Goal: Task Accomplishment & Management: Complete application form

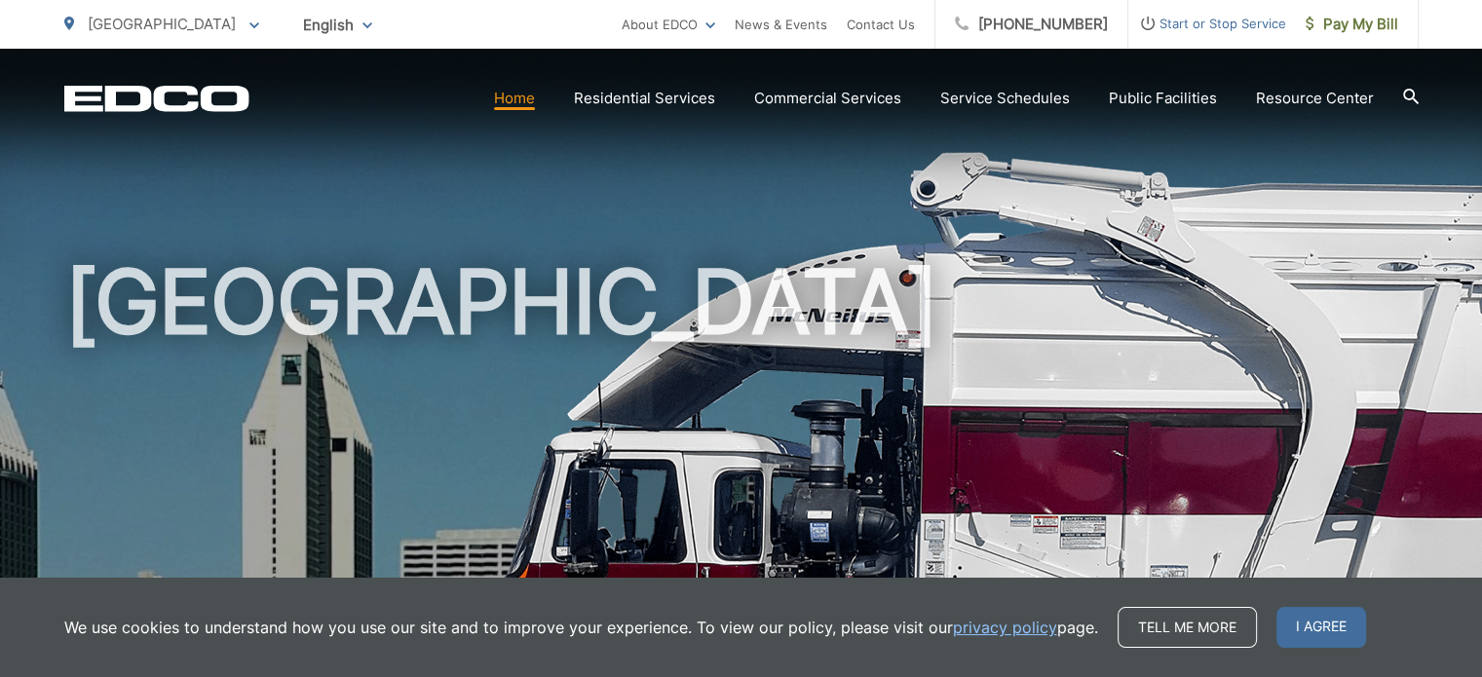
click at [1193, 26] on span "Start or Stop Service" at bounding box center [1207, 23] width 158 height 23
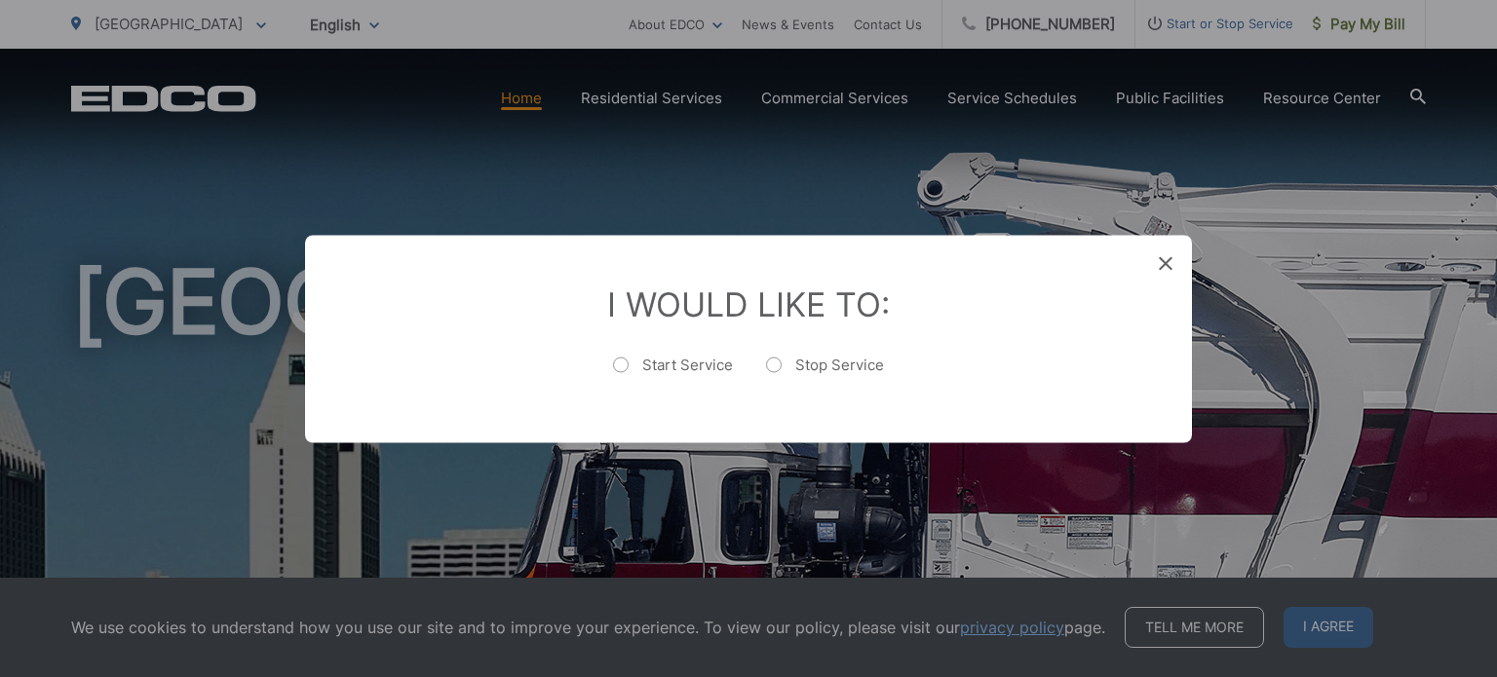
click at [629, 367] on label "Start Service" at bounding box center [673, 374] width 120 height 39
radio input "true"
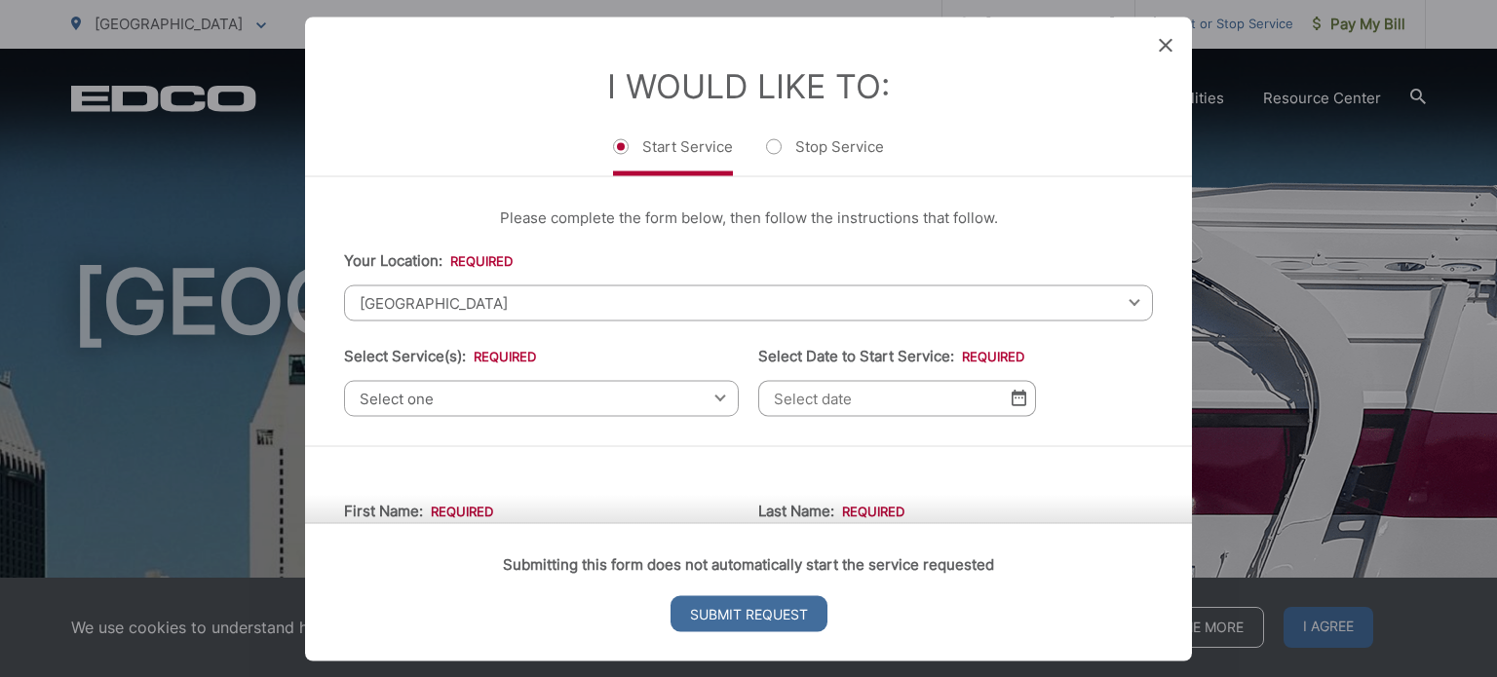
click at [594, 309] on span "[GEOGRAPHIC_DATA]" at bounding box center [748, 303] width 809 height 36
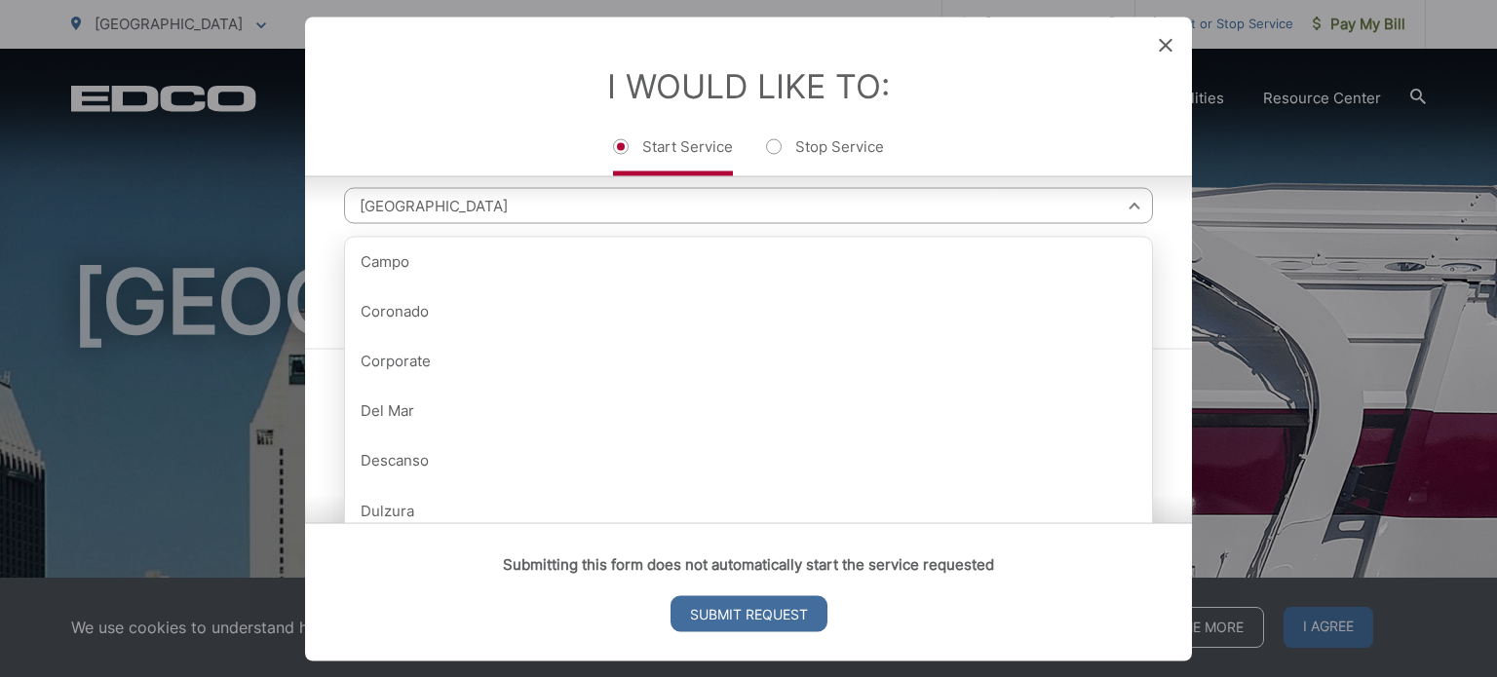
scroll to position [97, 0]
click at [427, 210] on span "[GEOGRAPHIC_DATA]" at bounding box center [748, 205] width 809 height 36
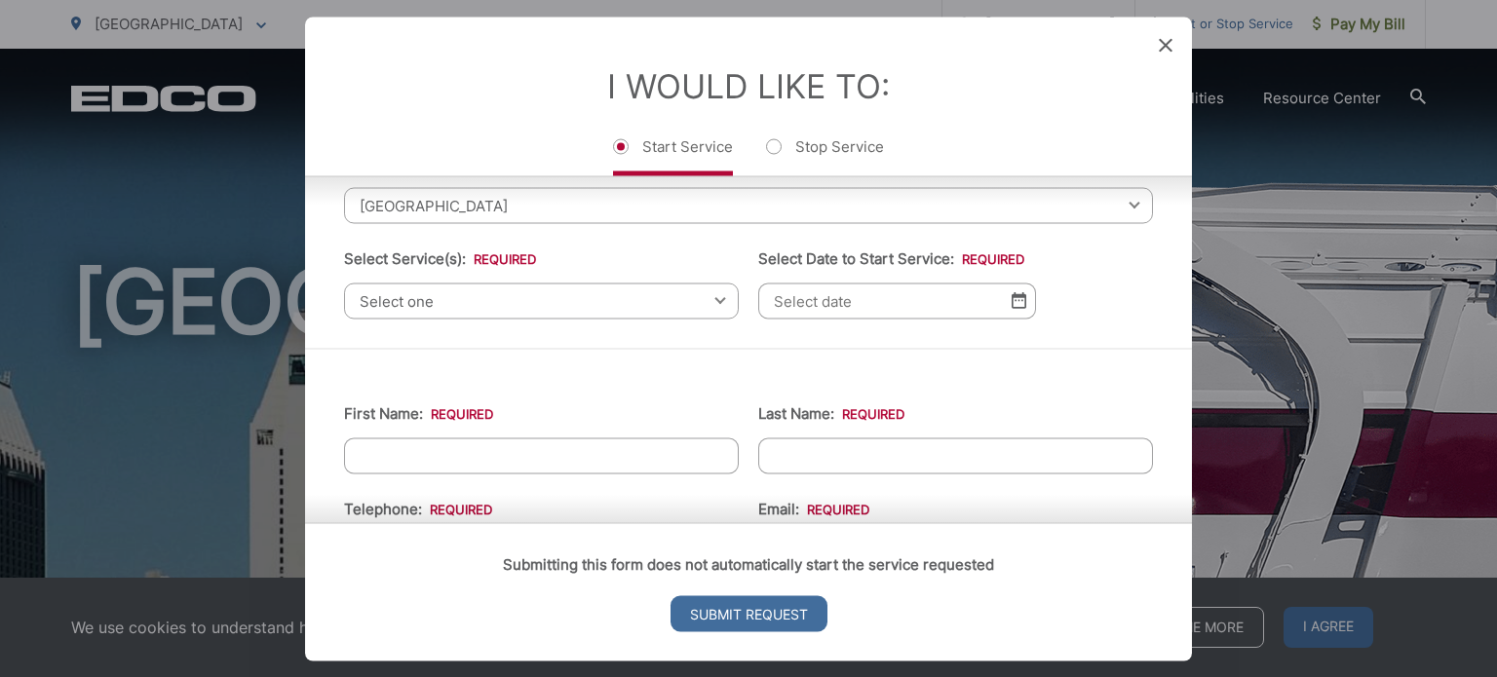
click at [371, 202] on span "[GEOGRAPHIC_DATA]" at bounding box center [748, 205] width 809 height 36
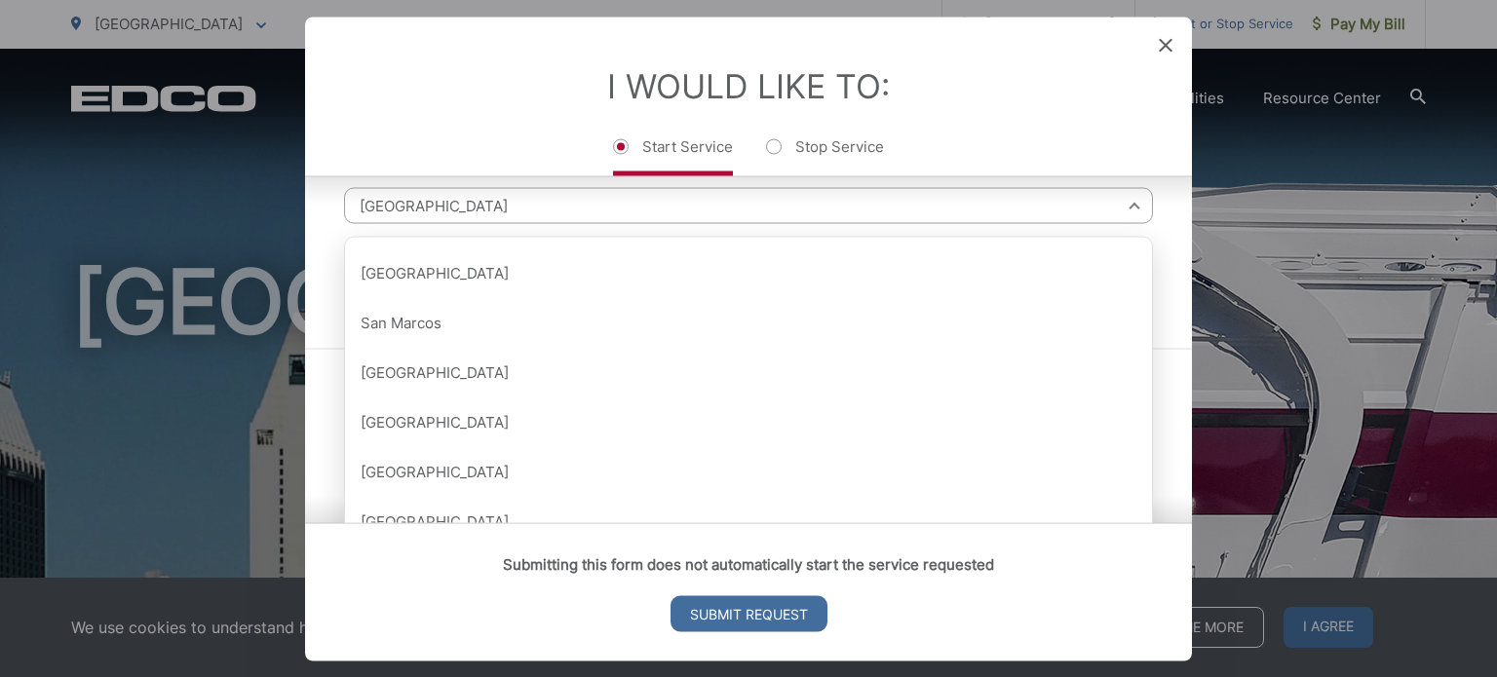
scroll to position [2280, 0]
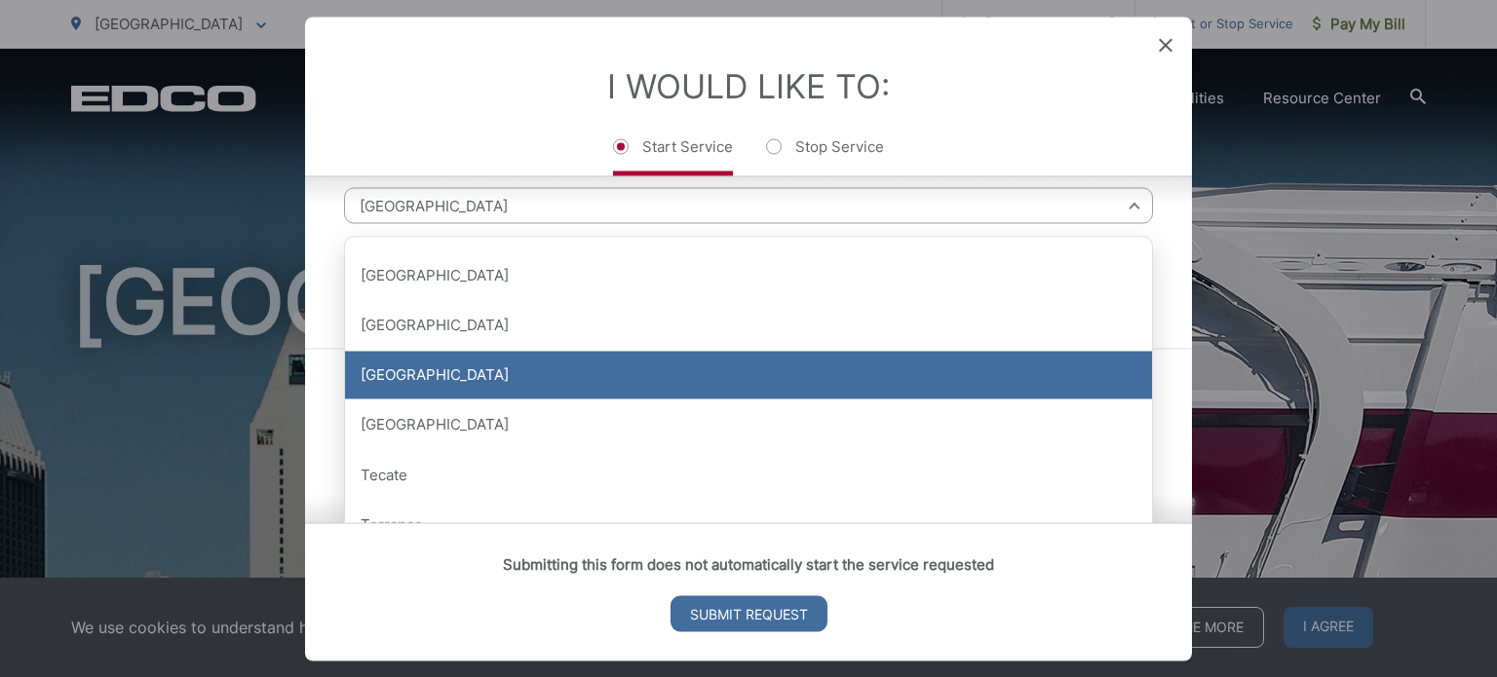
click at [452, 366] on div "[GEOGRAPHIC_DATA]" at bounding box center [748, 375] width 807 height 49
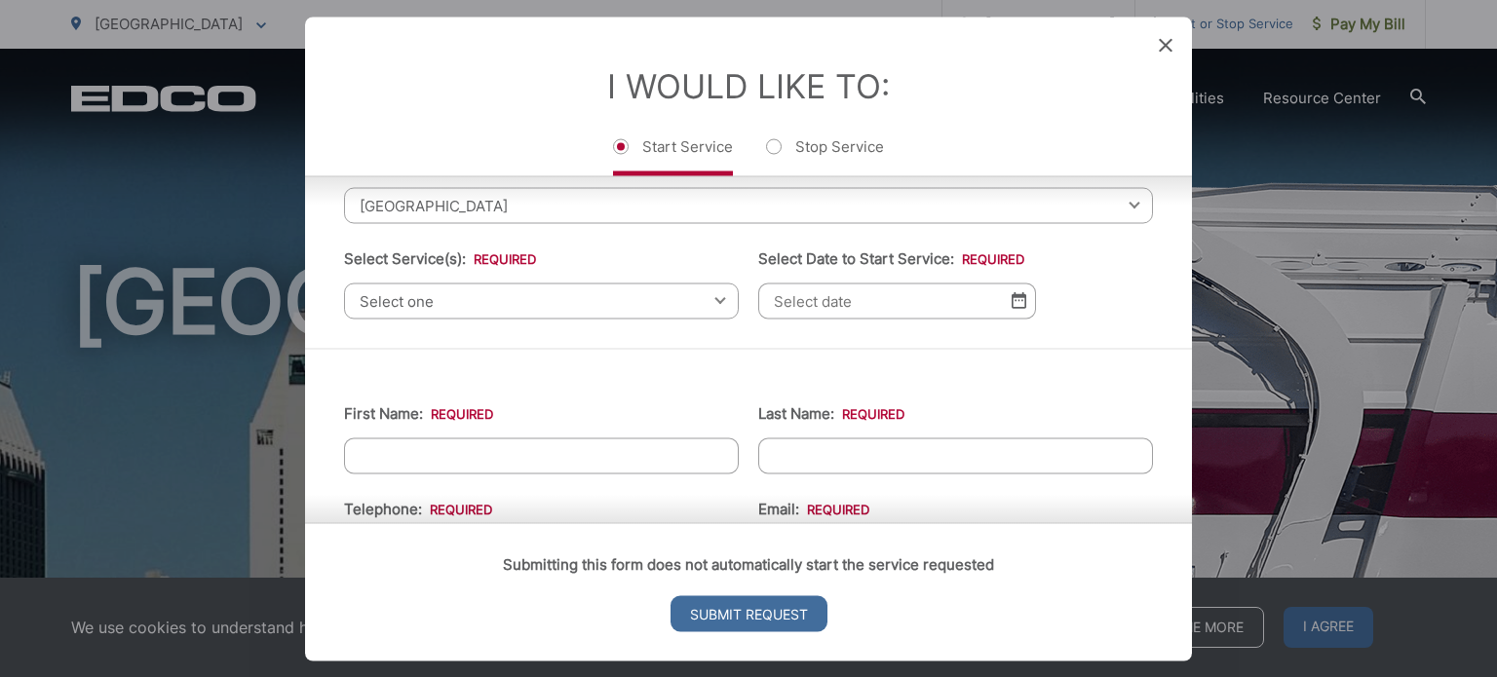
click at [707, 295] on span "Select one" at bounding box center [541, 301] width 395 height 36
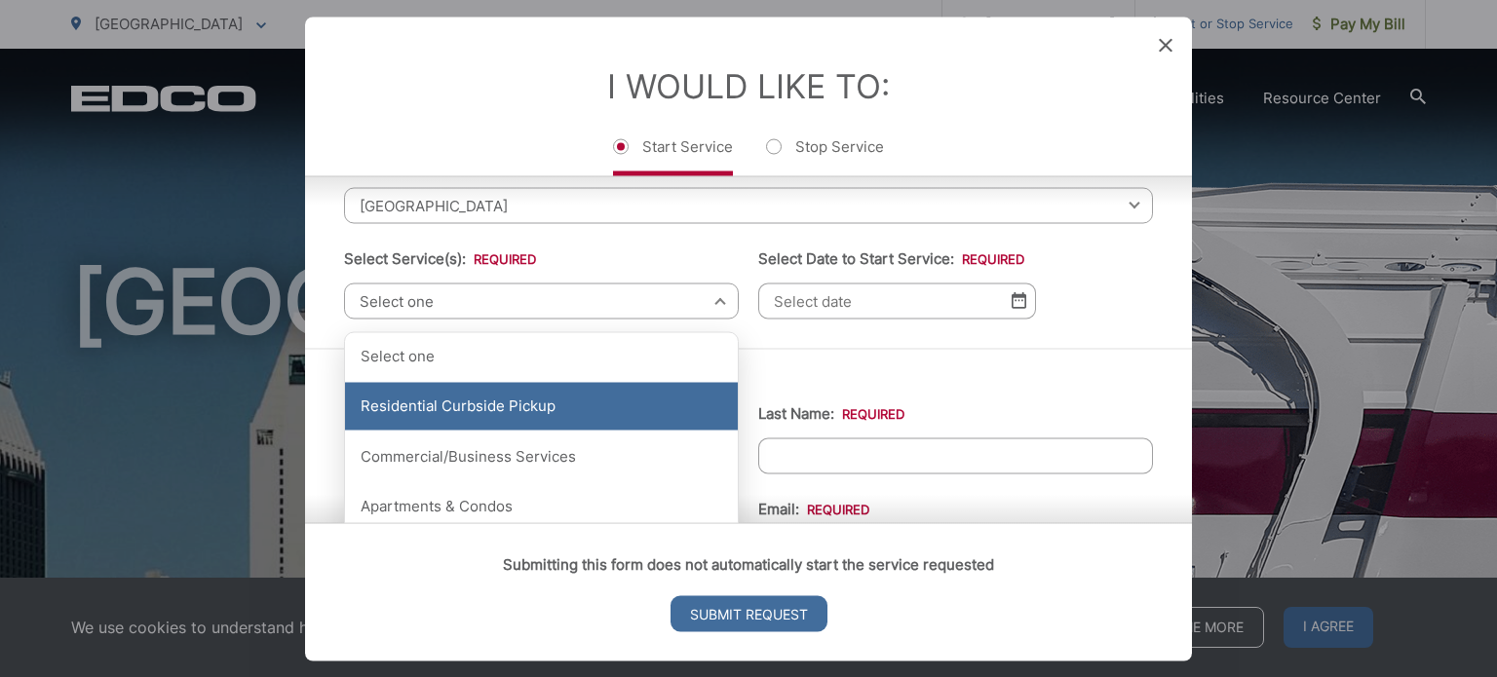
click at [570, 393] on div "Residential Curbside Pickup" at bounding box center [541, 406] width 393 height 49
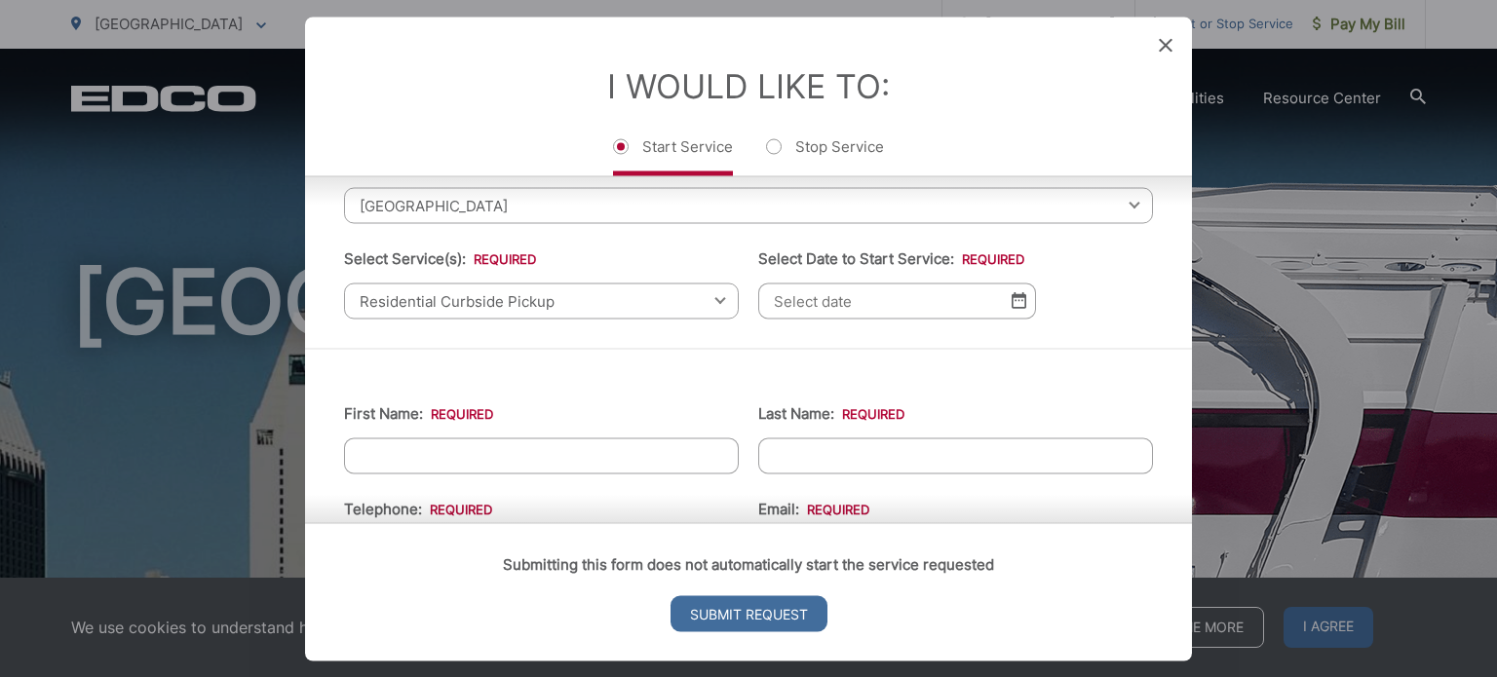
click at [1012, 306] on img at bounding box center [1019, 300] width 15 height 17
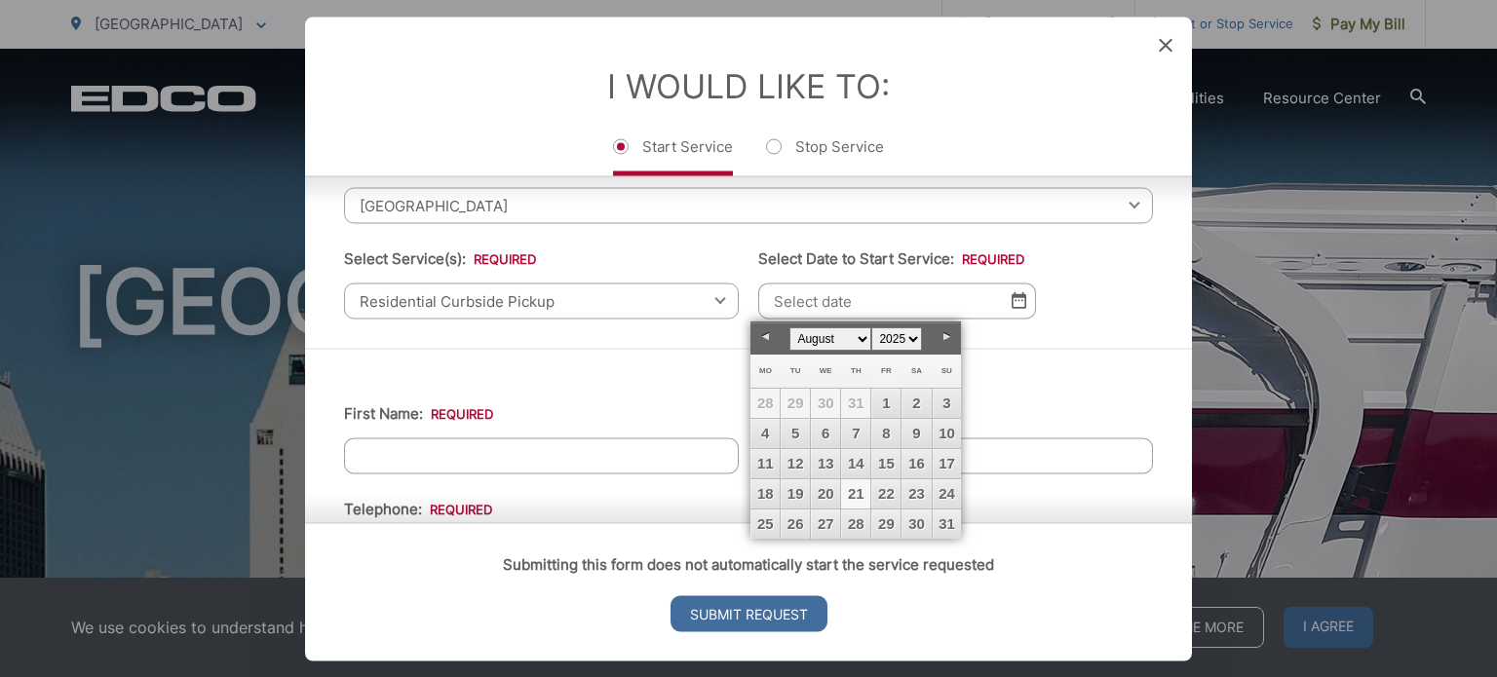
click at [857, 494] on link "21" at bounding box center [855, 493] width 29 height 29
type input "[DATE]"
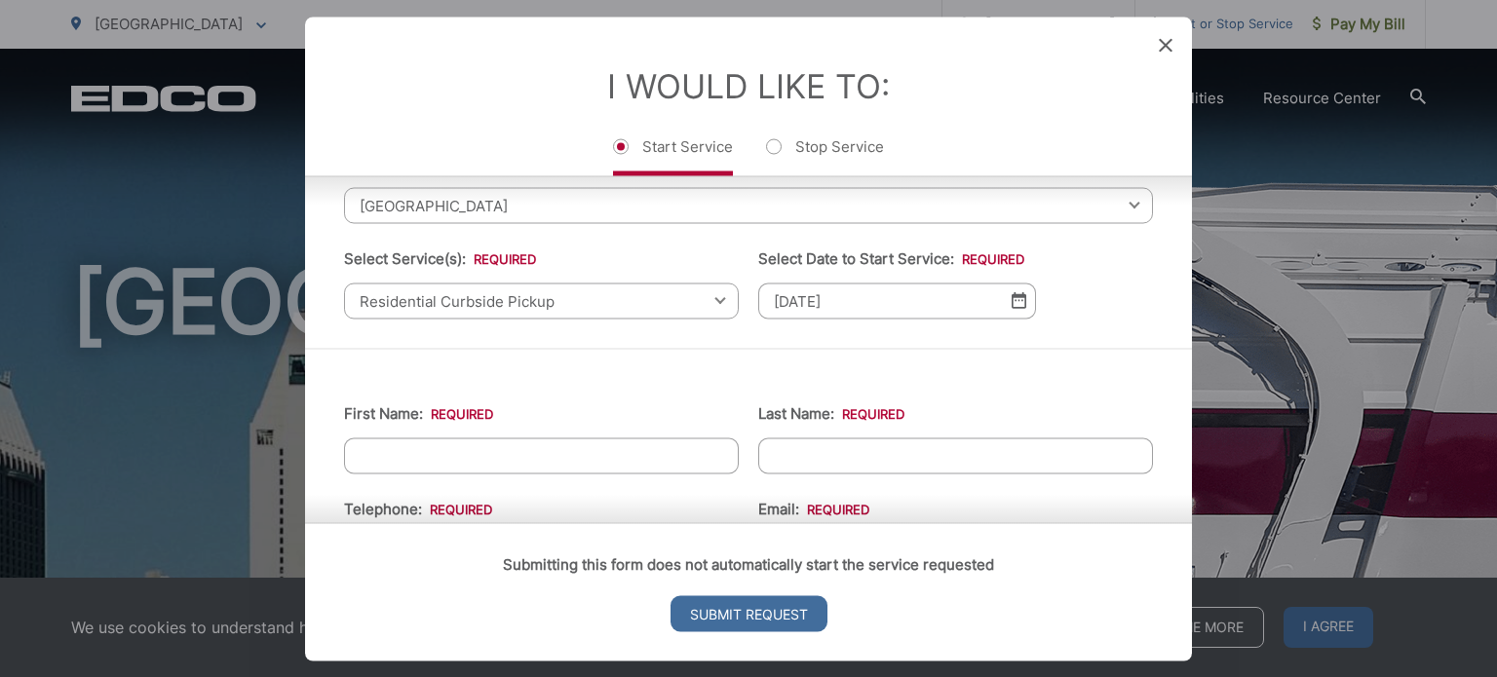
click at [587, 446] on input "First Name: *" at bounding box center [541, 456] width 395 height 36
type input "[PERSON_NAME]"
type input "8582294911"
type input "[EMAIL_ADDRESS][DOMAIN_NAME]"
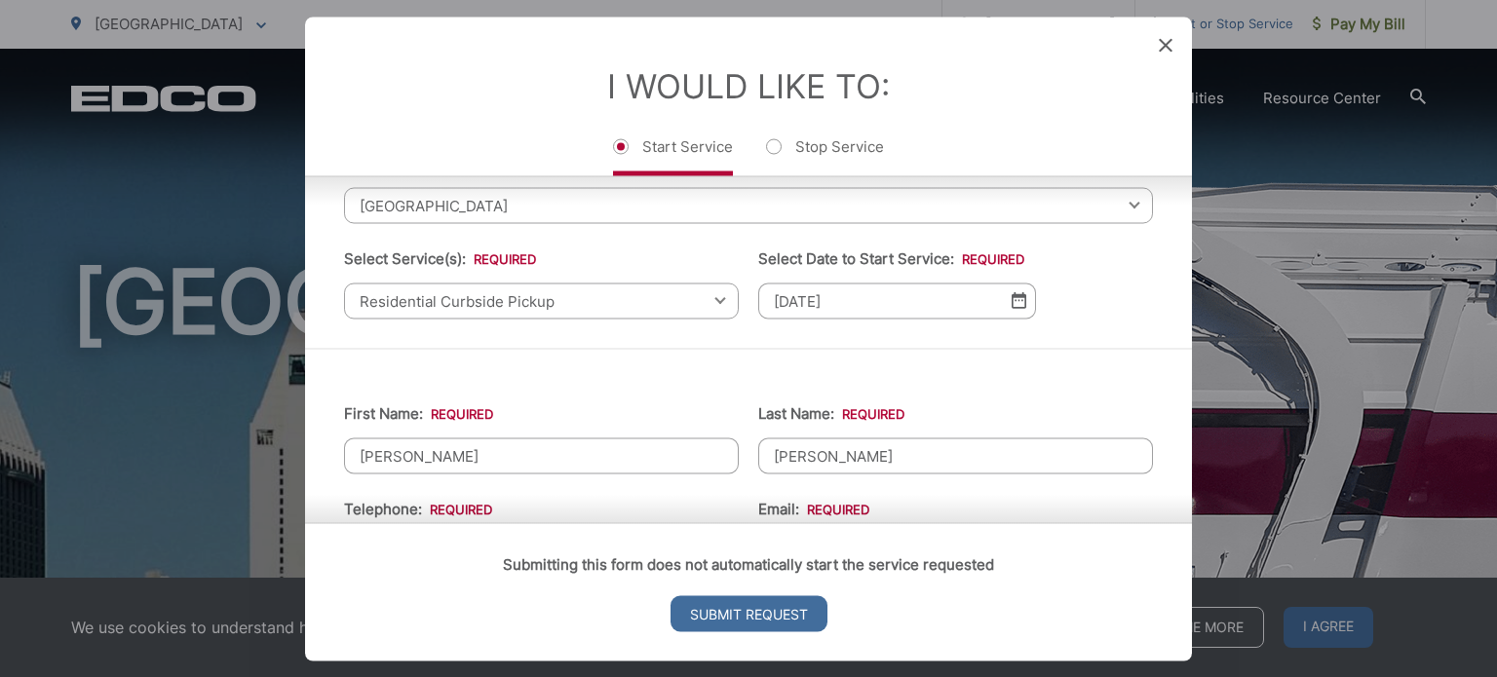
type input "P O BOX 1051"
type input "[PHONE_NUMBER]"
click at [425, 522] on div "Submitting this form does not automatically start the service requested Submit …" at bounding box center [748, 591] width 887 height 138
click at [636, 522] on div "Submitting this form does not automatically start the service requested Submit …" at bounding box center [748, 591] width 887 height 138
click at [503, 522] on div "Submitting this form does not automatically start the service requested Submit …" at bounding box center [748, 591] width 887 height 138
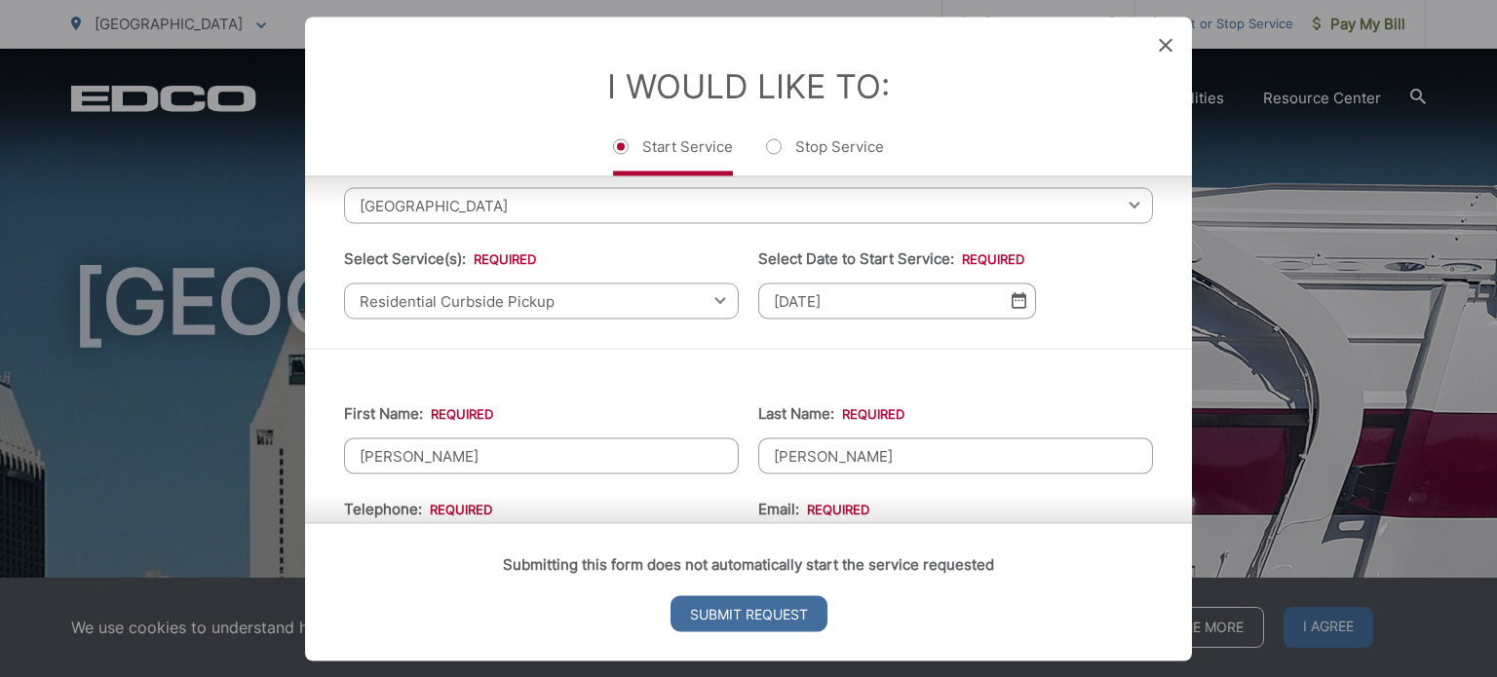
click at [402, 529] on div "Submitting this form does not automatically start the service requested Submit …" at bounding box center [748, 591] width 887 height 138
click at [899, 522] on div "Submitting this form does not automatically start the service requested Submit …" at bounding box center [748, 591] width 887 height 138
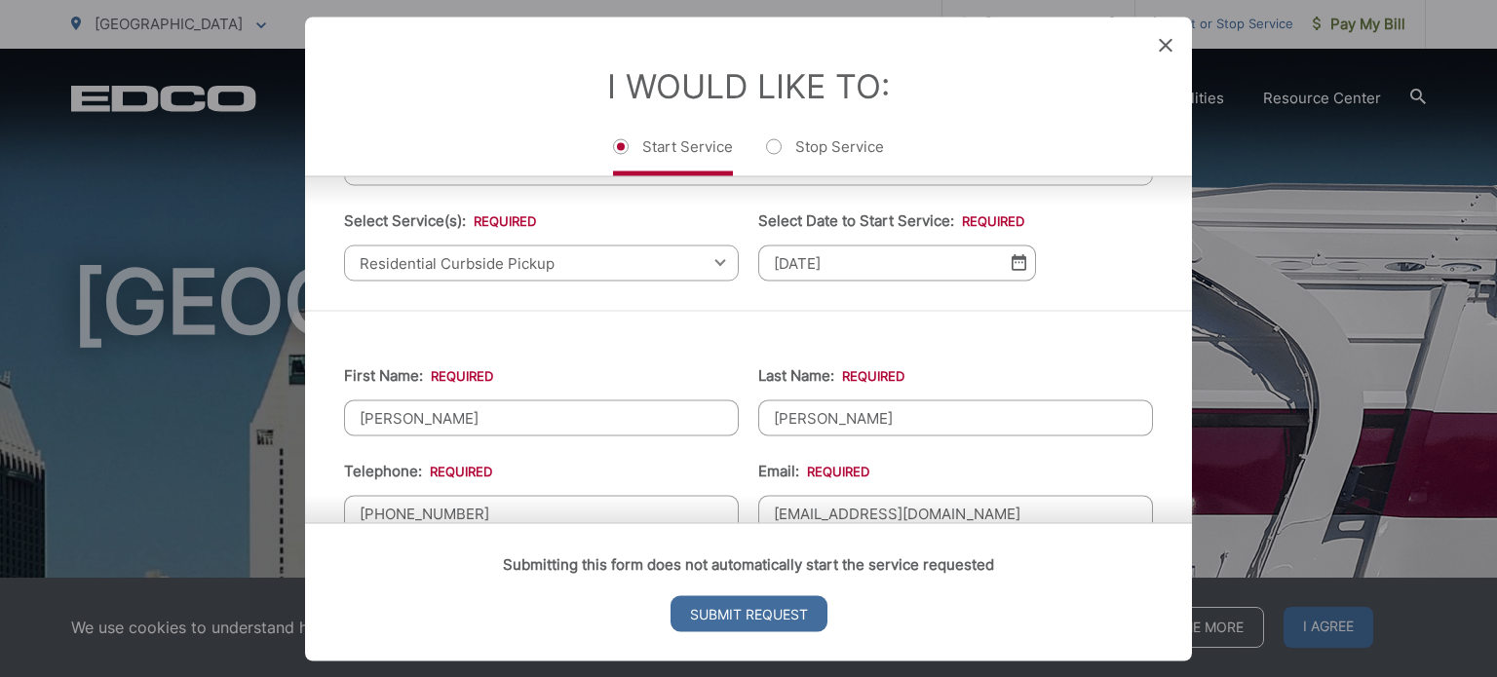
scroll to position [195, 0]
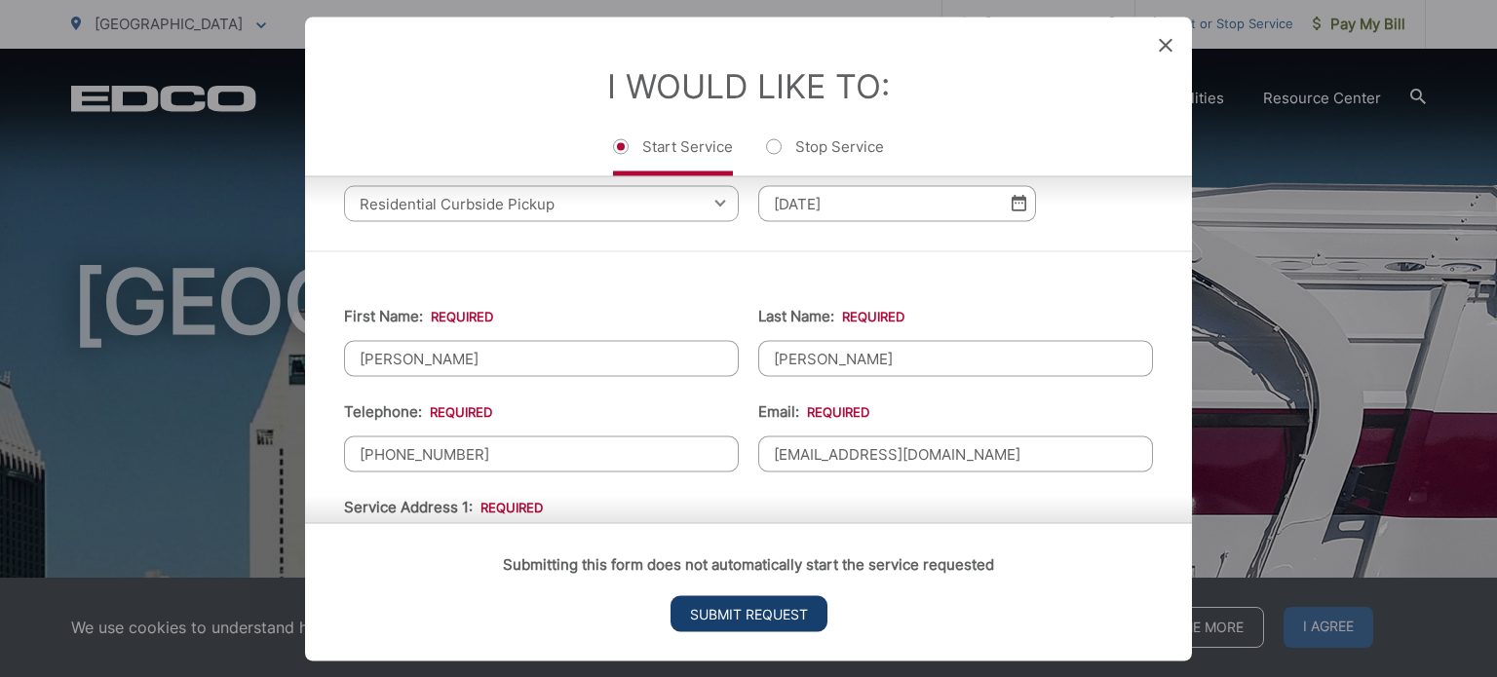
click at [756, 617] on input "Submit Request" at bounding box center [748, 613] width 157 height 36
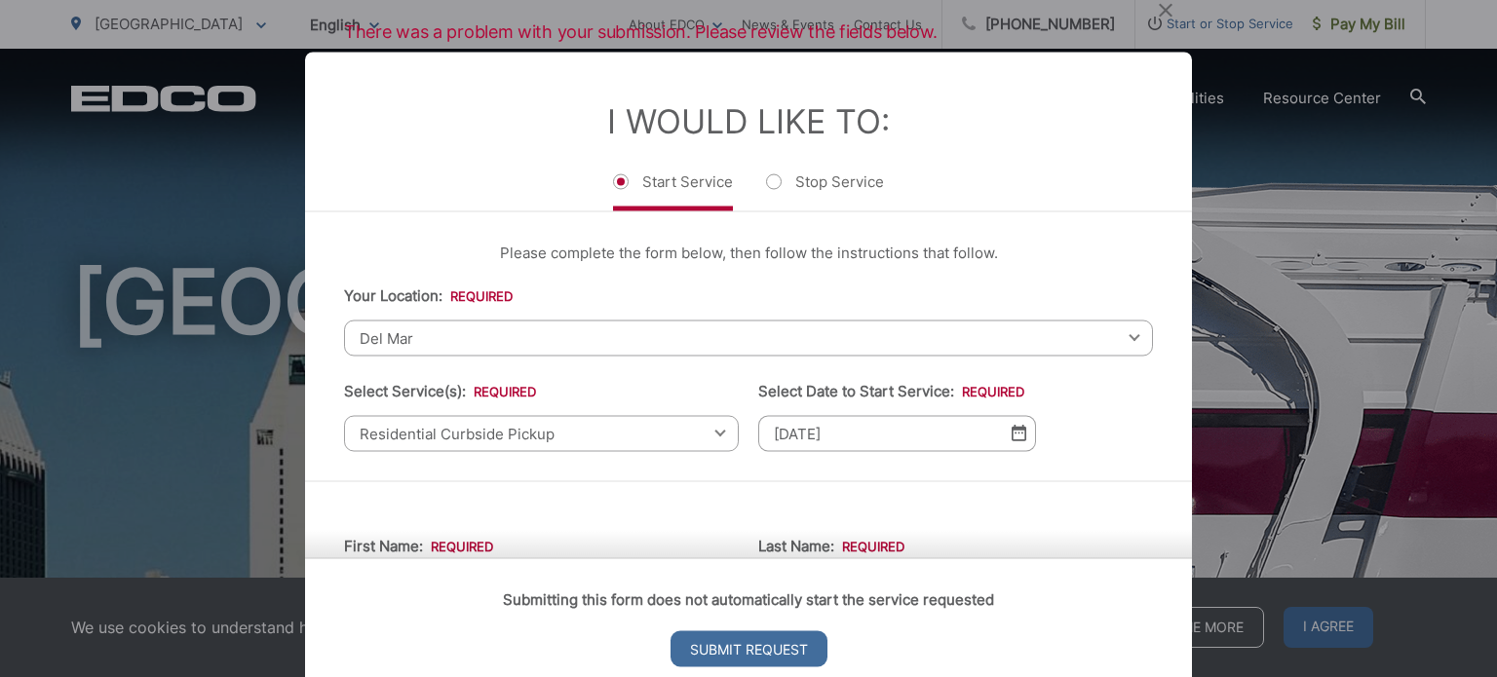
scroll to position [0, 0]
click at [592, 333] on span "Del Mar" at bounding box center [748, 338] width 809 height 36
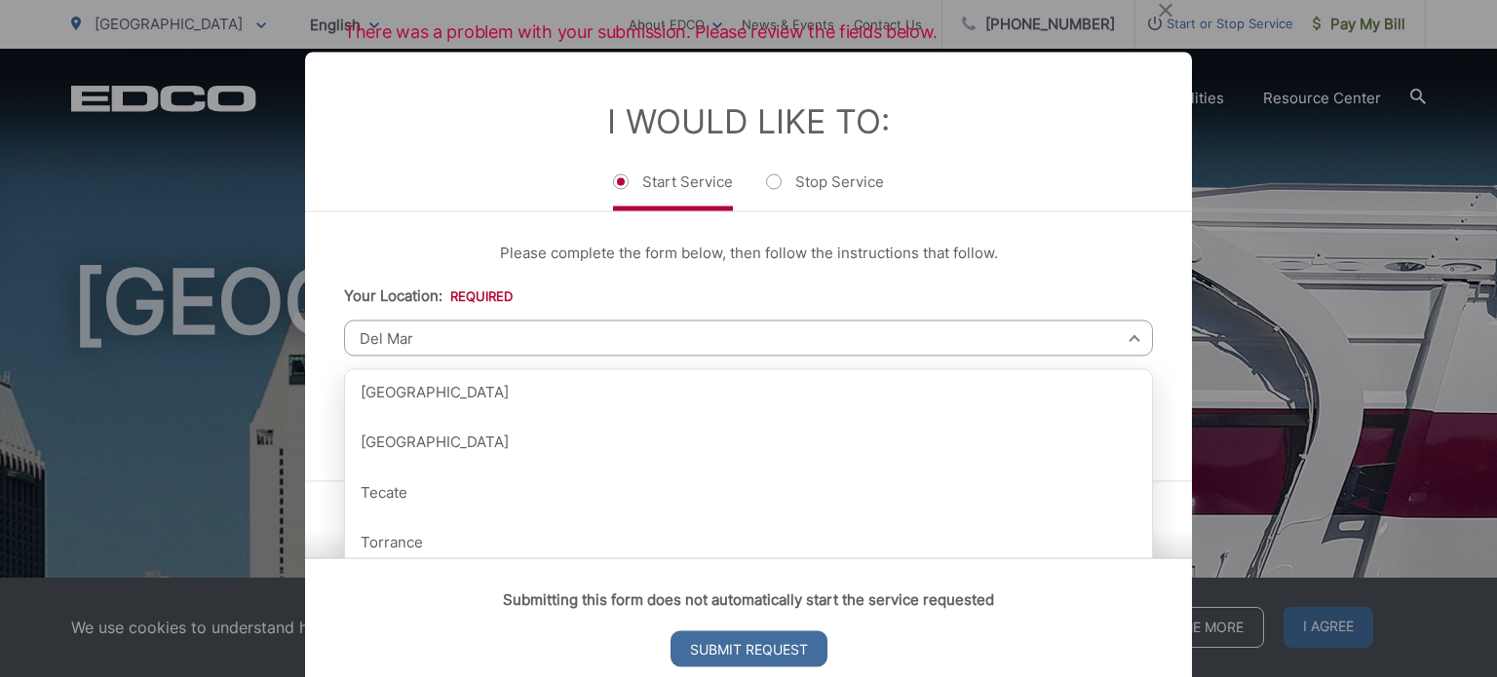
scroll to position [2335, 0]
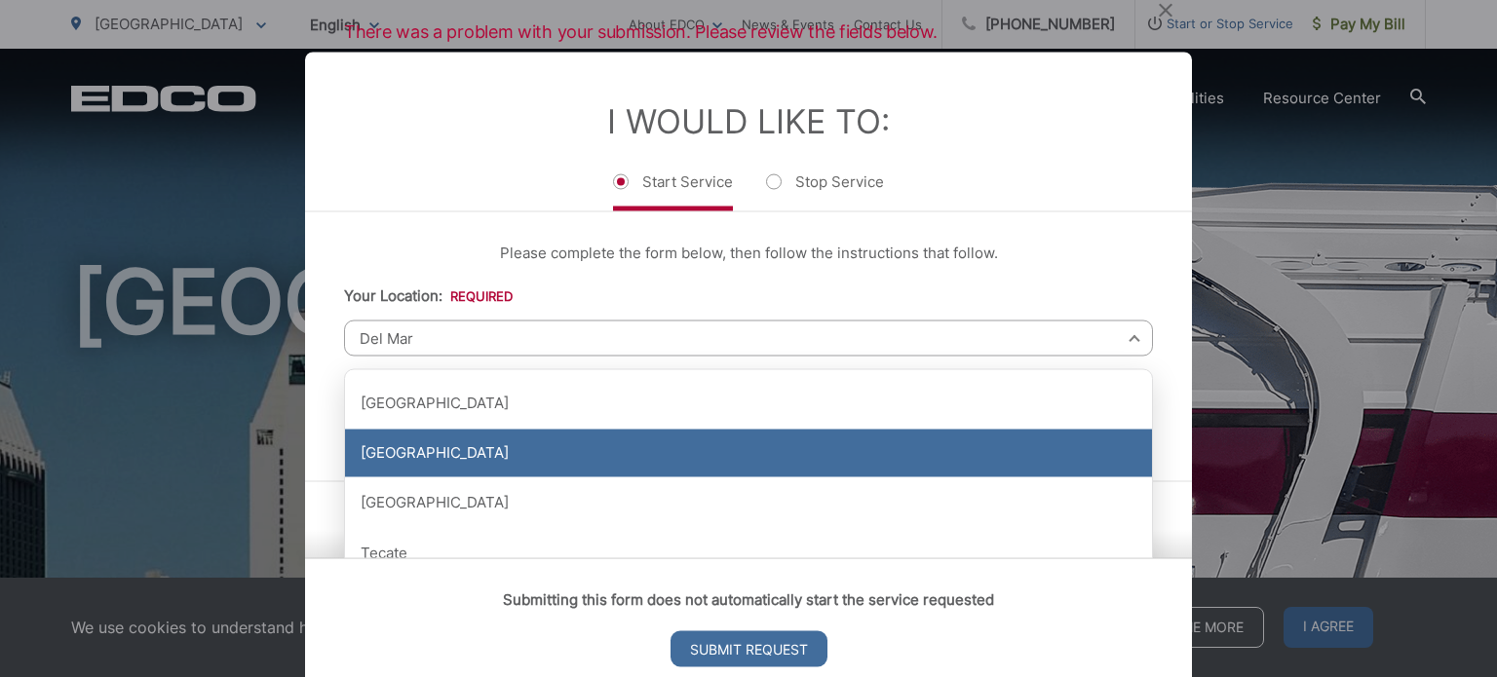
click at [472, 455] on div "[GEOGRAPHIC_DATA]" at bounding box center [748, 453] width 807 height 49
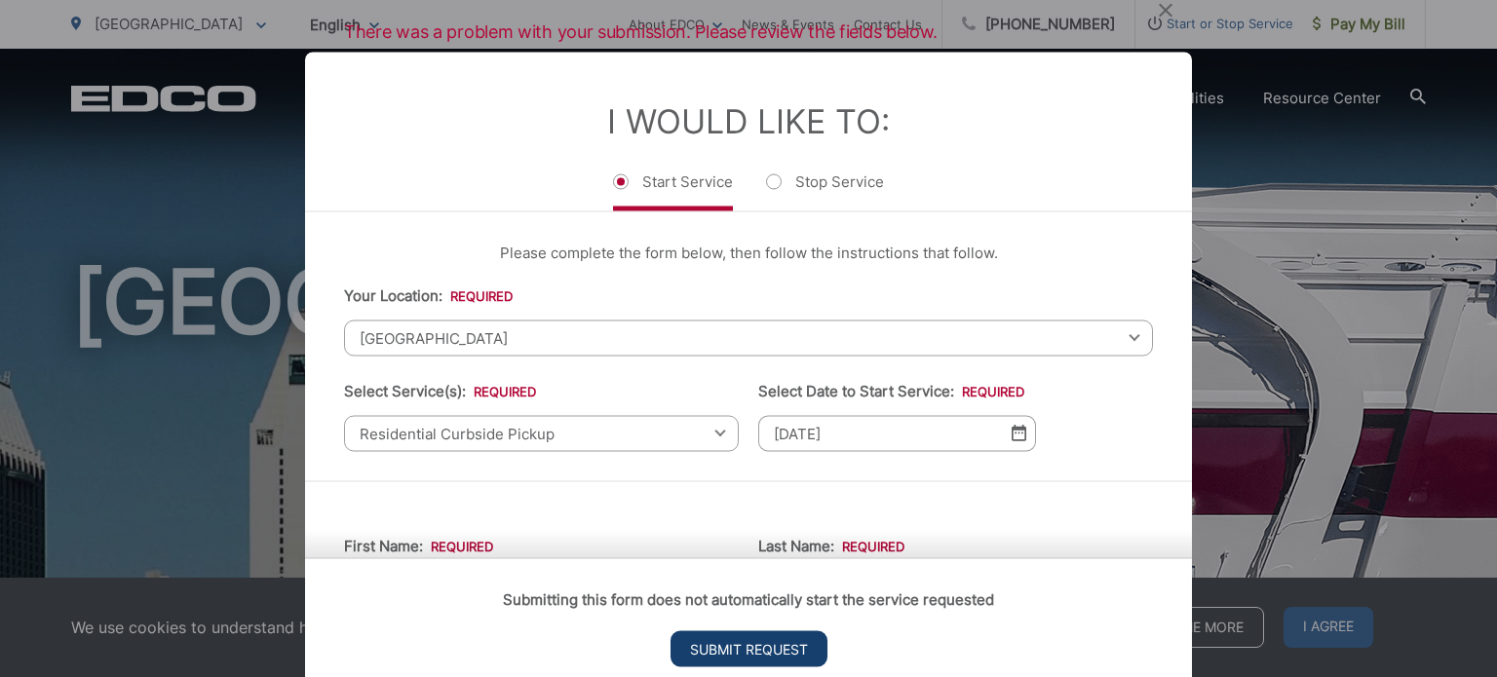
click at [686, 641] on input "Submit Request" at bounding box center [748, 649] width 157 height 36
click at [486, 557] on div "Submitting this form does not automatically start the service requested Submit …" at bounding box center [748, 626] width 887 height 138
click at [517, 339] on span "[GEOGRAPHIC_DATA]" at bounding box center [748, 338] width 809 height 36
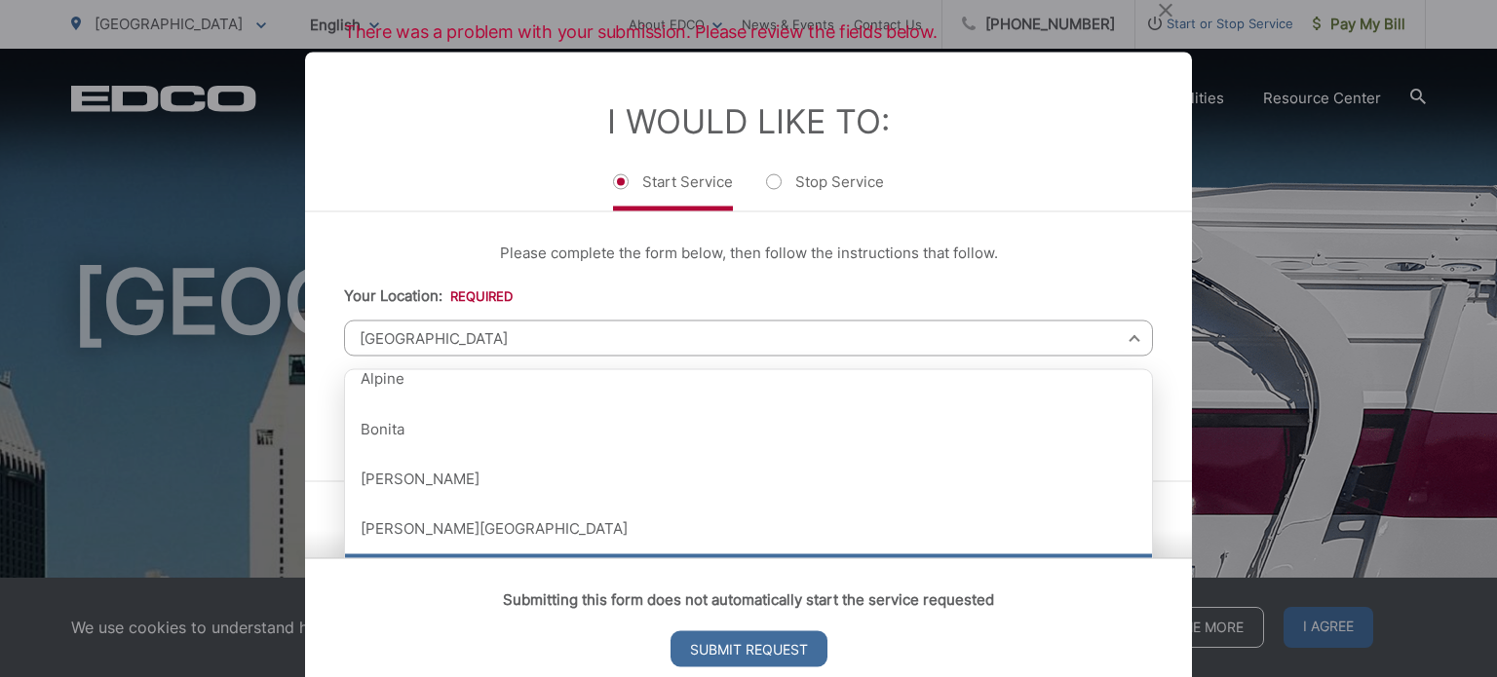
scroll to position [97, 0]
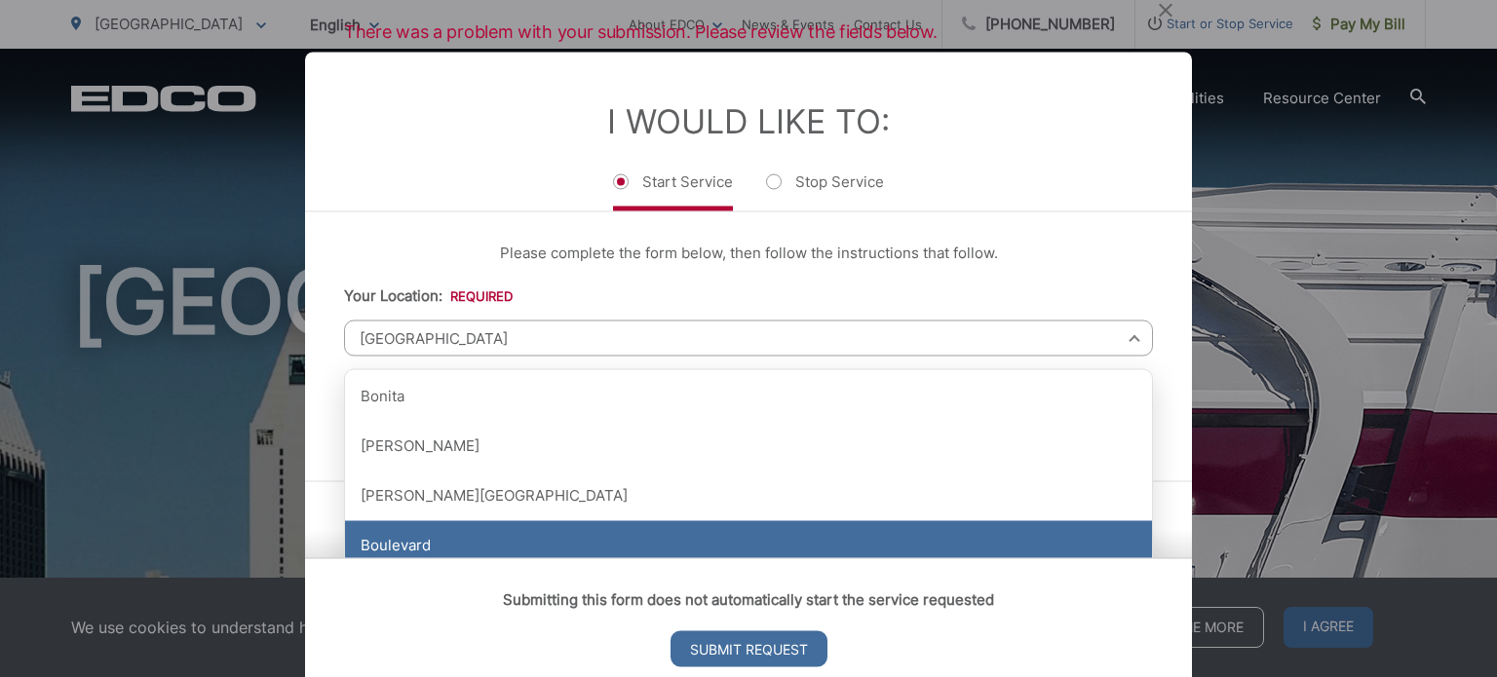
click at [423, 536] on div "Boulevard" at bounding box center [748, 545] width 807 height 49
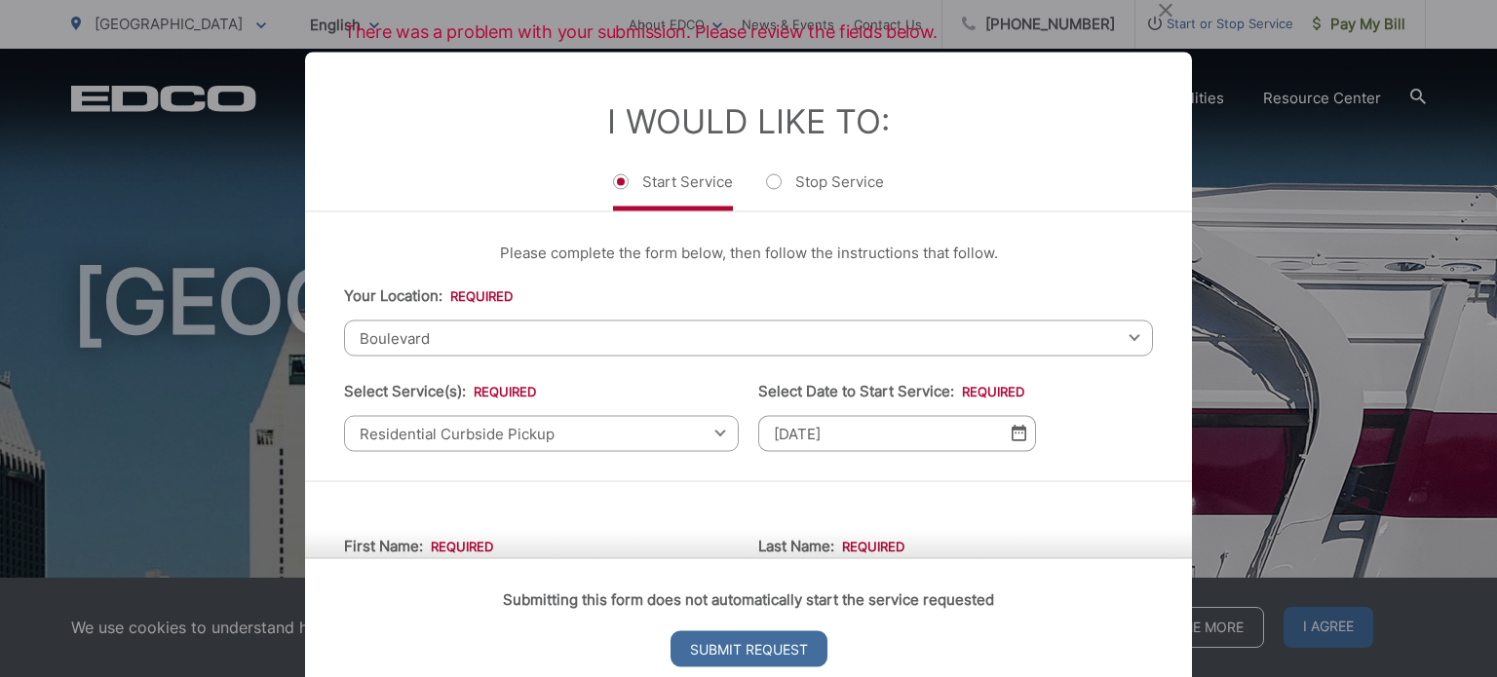
click at [480, 336] on span "Boulevard" at bounding box center [748, 338] width 809 height 36
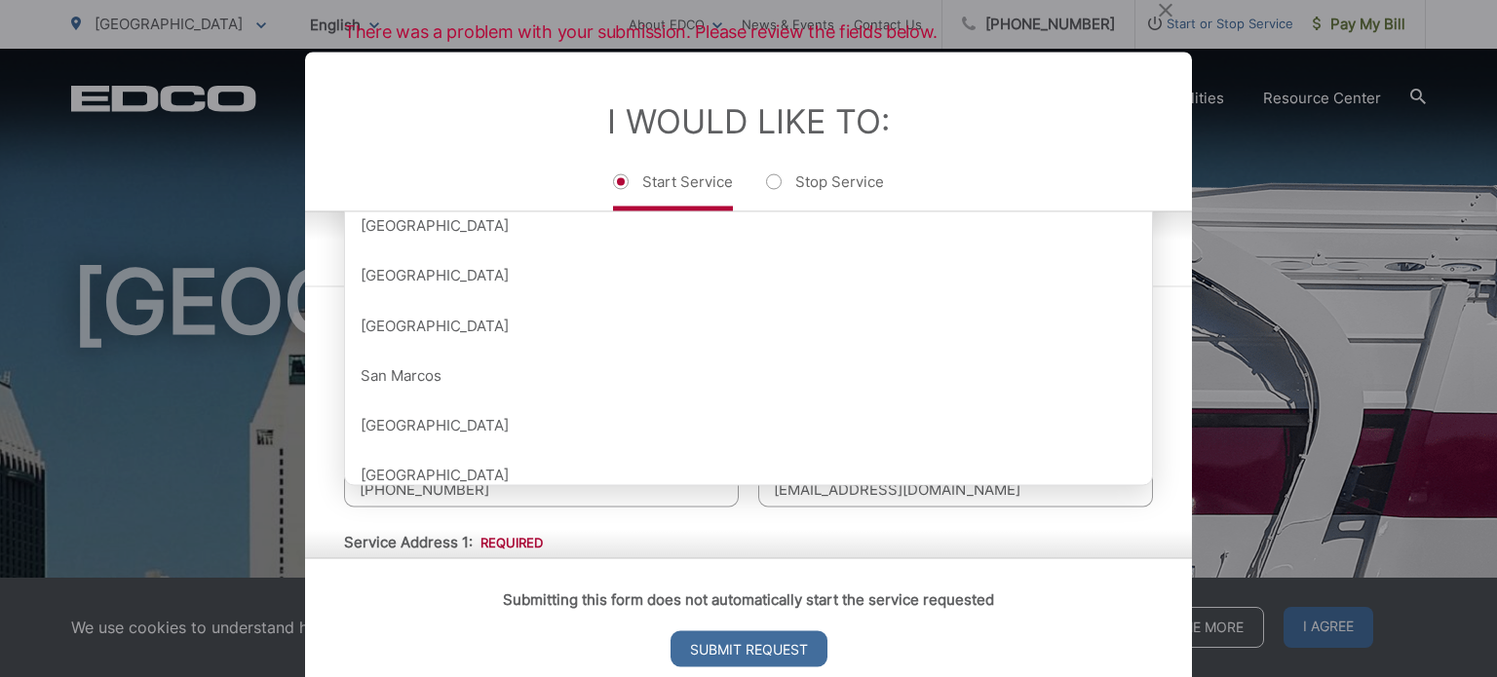
scroll to position [2140, 0]
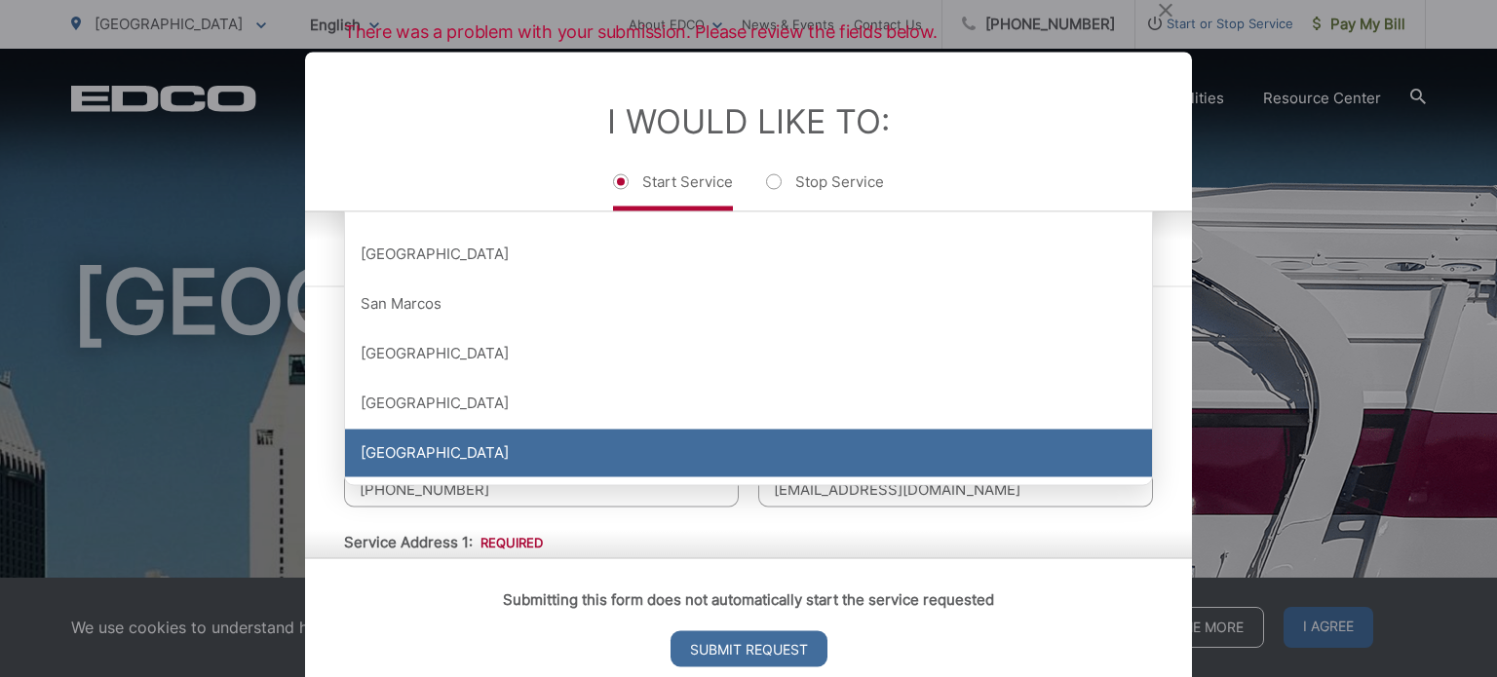
click at [511, 435] on div "[GEOGRAPHIC_DATA]" at bounding box center [748, 453] width 807 height 49
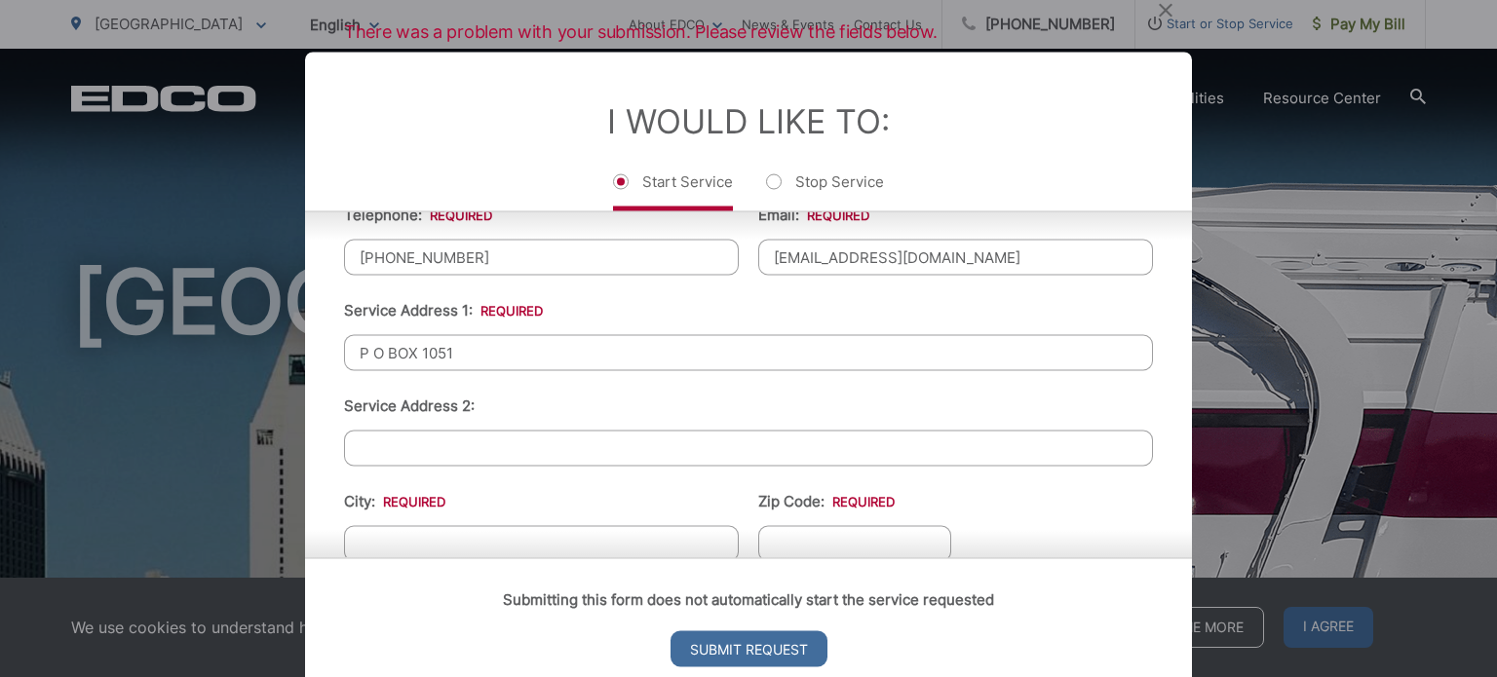
scroll to position [487, 0]
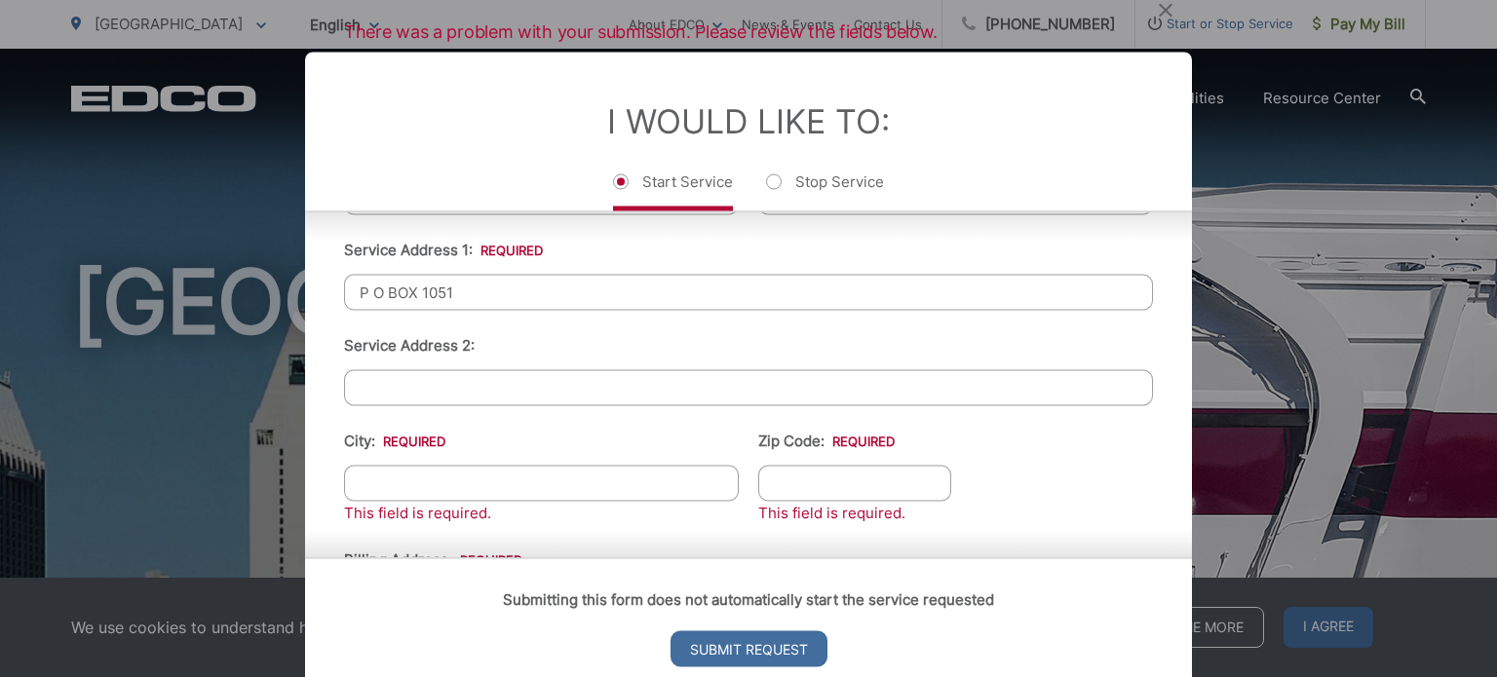
drag, startPoint x: 624, startPoint y: 475, endPoint x: 558, endPoint y: 423, distance: 83.3
click at [598, 455] on ul "First Name: * [PERSON_NAME] Last Name: * [PERSON_NAME] Telephone: * [PHONE_NUMB…" at bounding box center [748, 484] width 809 height 922
click at [568, 317] on ul "First Name: * [PERSON_NAME] Last Name: * [PERSON_NAME] Telephone: * [PHONE_NUMB…" at bounding box center [748, 484] width 809 height 922
drag, startPoint x: 374, startPoint y: 310, endPoint x: 360, endPoint y: 301, distance: 17.0
click at [363, 303] on input "P O BOX 1051" at bounding box center [748, 292] width 809 height 36
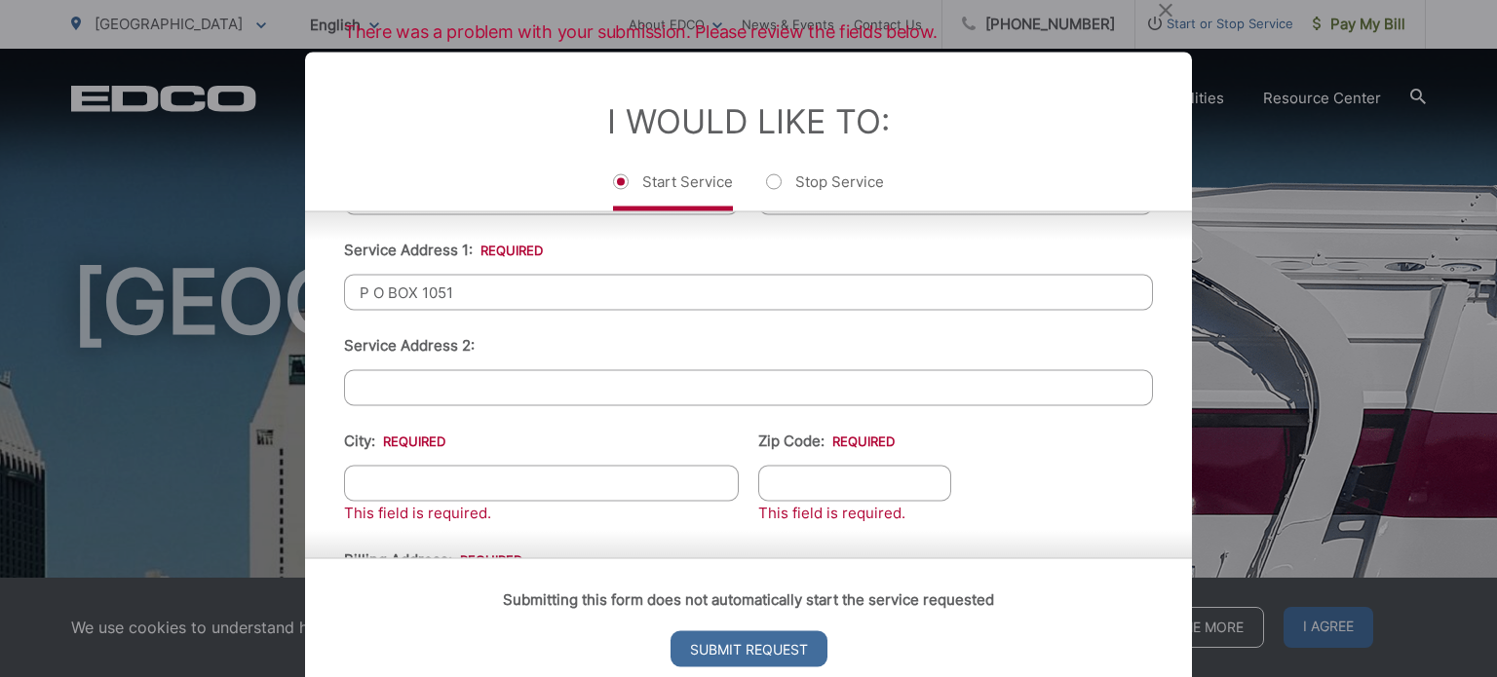
click at [359, 299] on input "P O BOX 1051" at bounding box center [748, 292] width 809 height 36
type input "1"
type input "[STREET_ADDRESS]"
click at [368, 356] on li "Service Address 2:" at bounding box center [748, 369] width 809 height 72
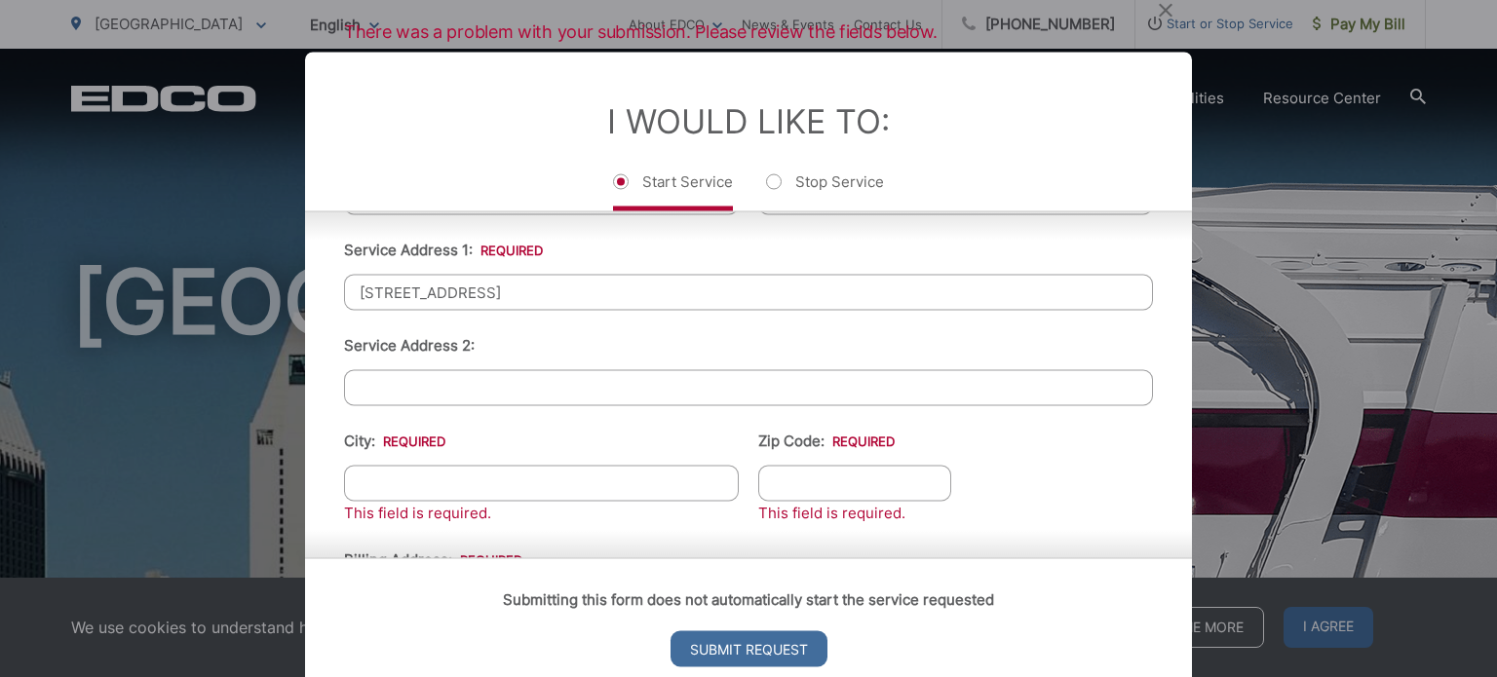
click at [390, 471] on input "City: *" at bounding box center [541, 483] width 395 height 36
type input "[GEOGRAPHIC_DATA]"
type input "92075-1409"
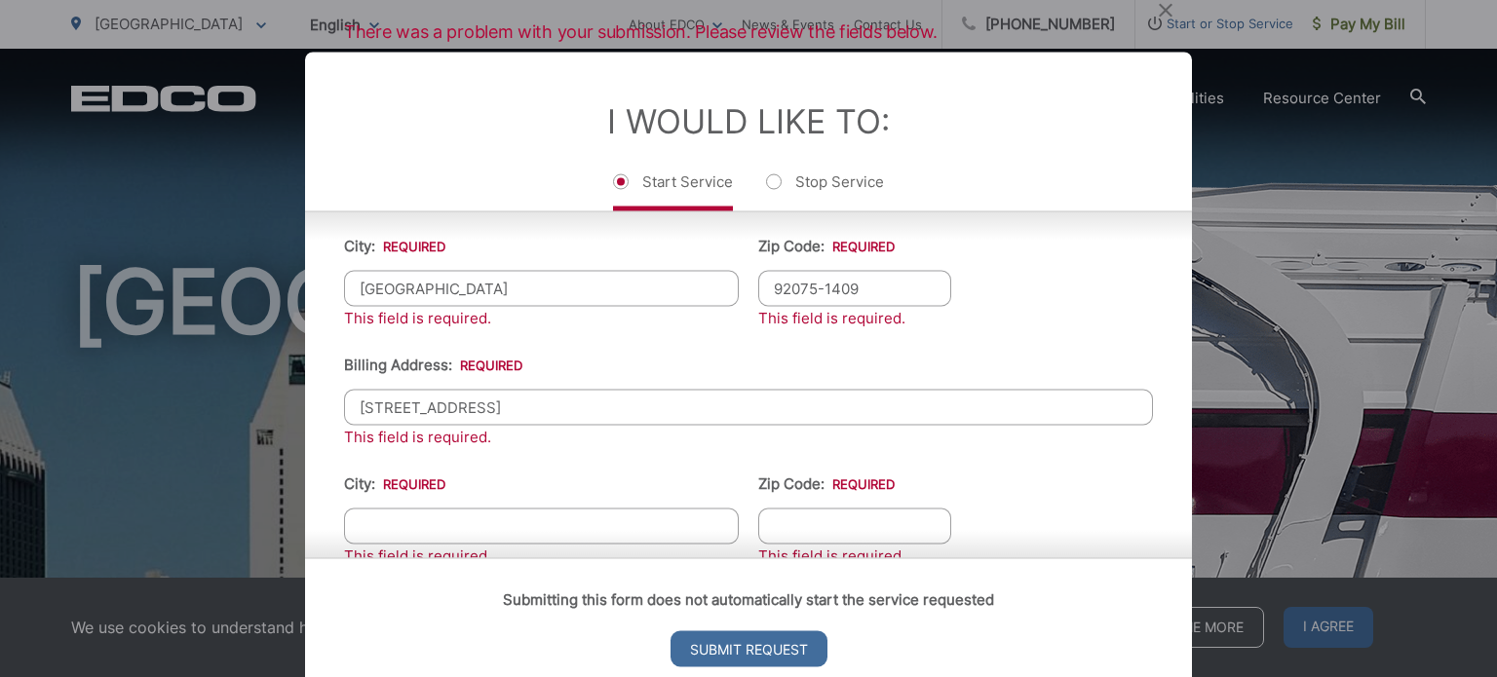
click at [481, 400] on input "[STREET_ADDRESS]" at bounding box center [748, 407] width 809 height 36
type input "P O BOX 1051"
click at [569, 523] on input "City: *" at bounding box center [541, 526] width 395 height 36
type input "Del Mar"
type input "92014"
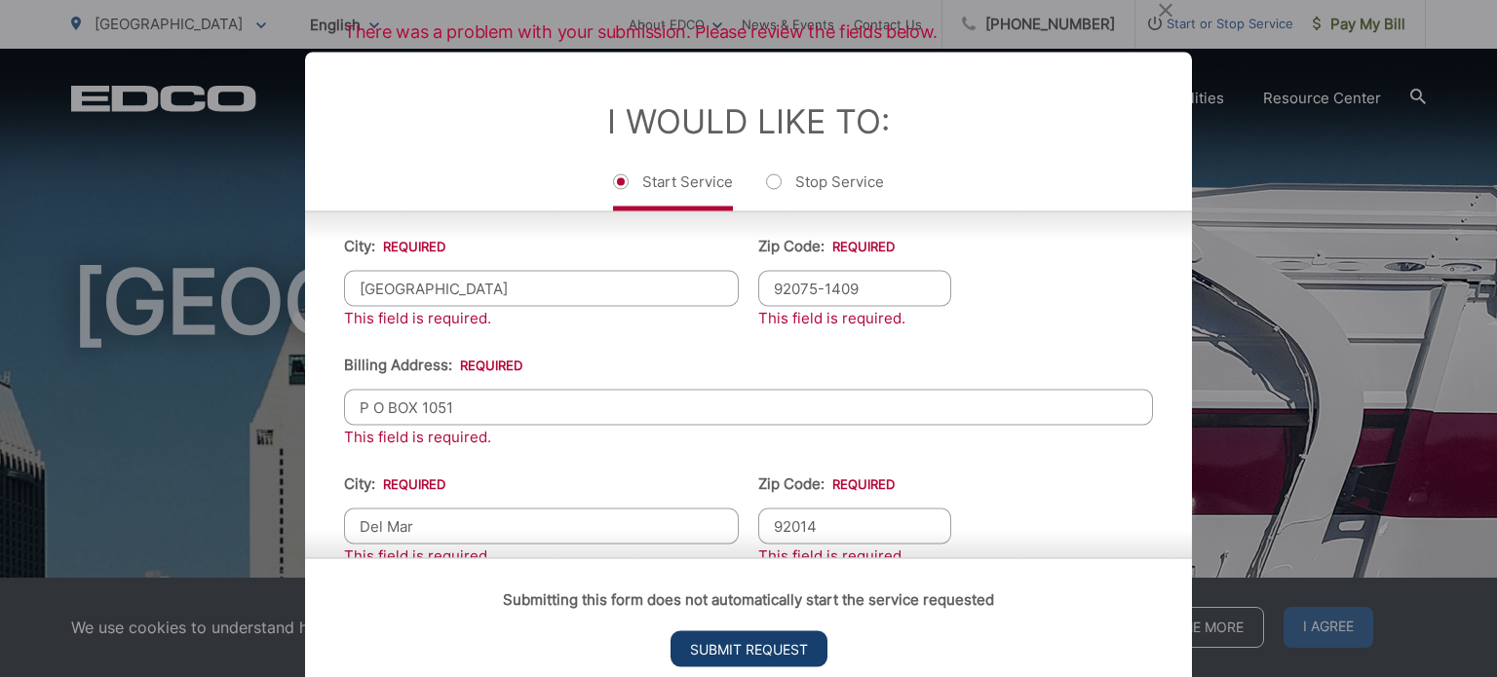
click at [752, 642] on input "Submit Request" at bounding box center [748, 649] width 157 height 36
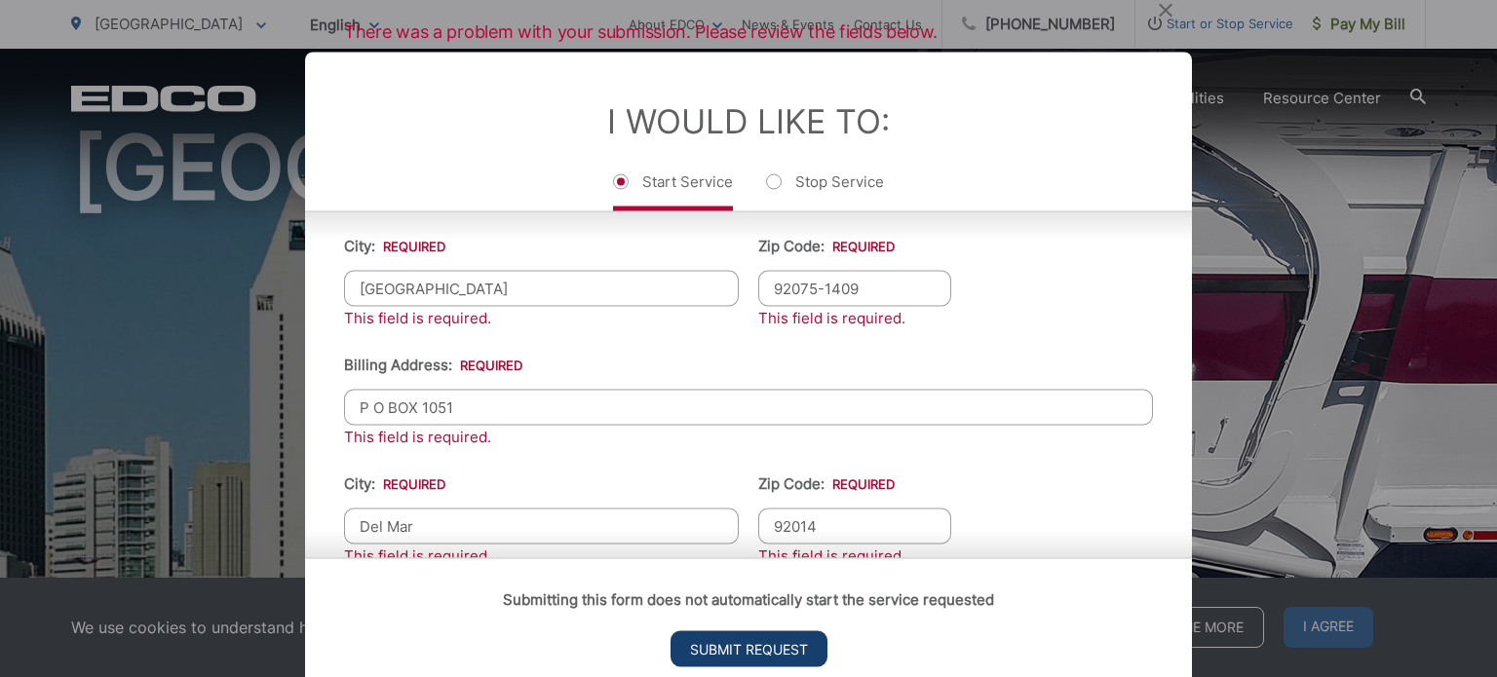
scroll to position [19, 8]
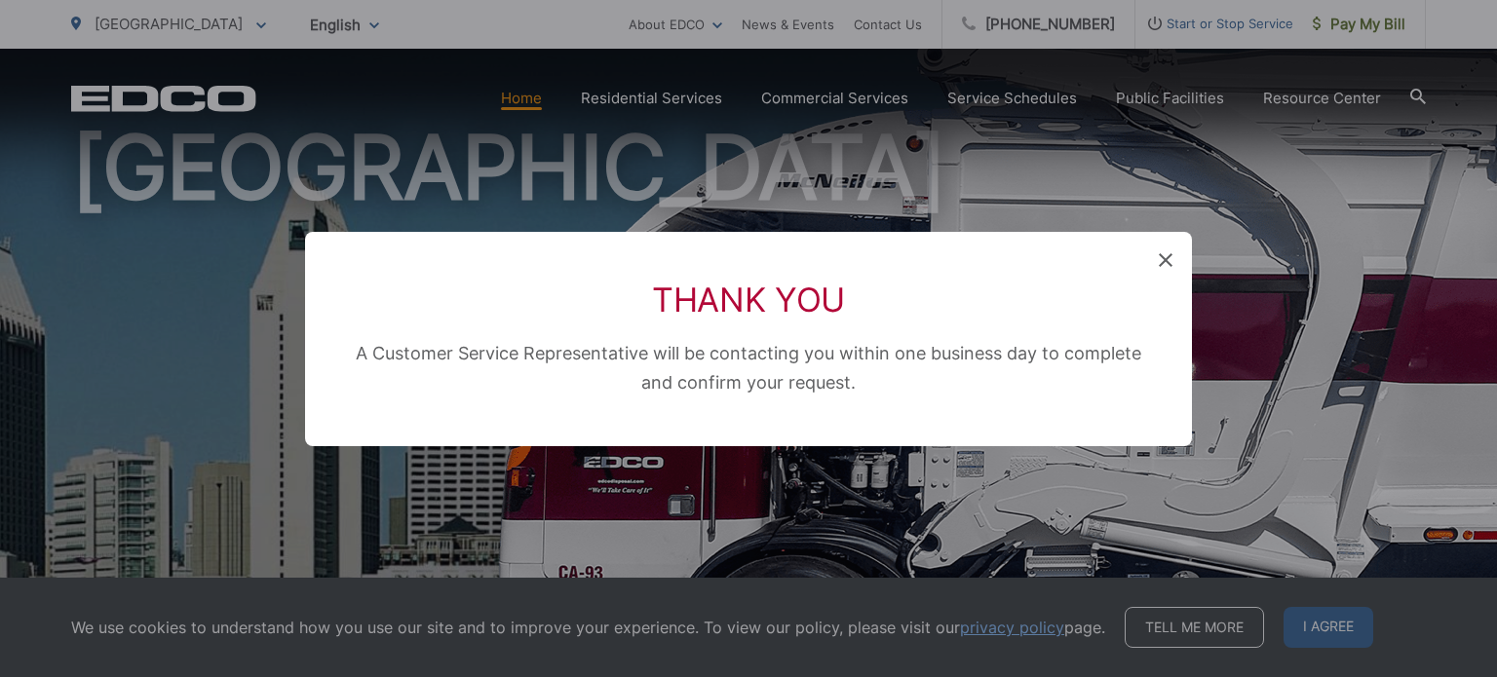
click at [1161, 258] on icon at bounding box center [1166, 260] width 14 height 14
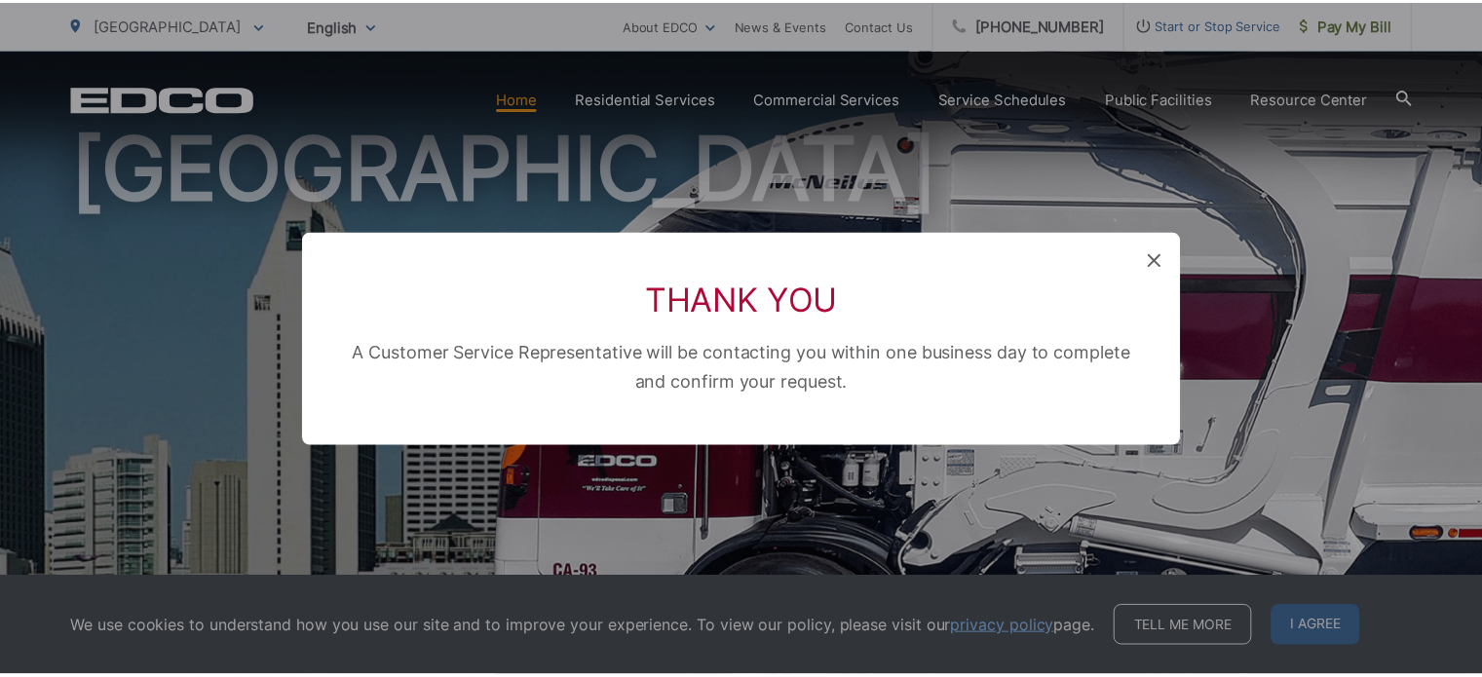
scroll to position [0, 0]
